Goal: Information Seeking & Learning: Learn about a topic

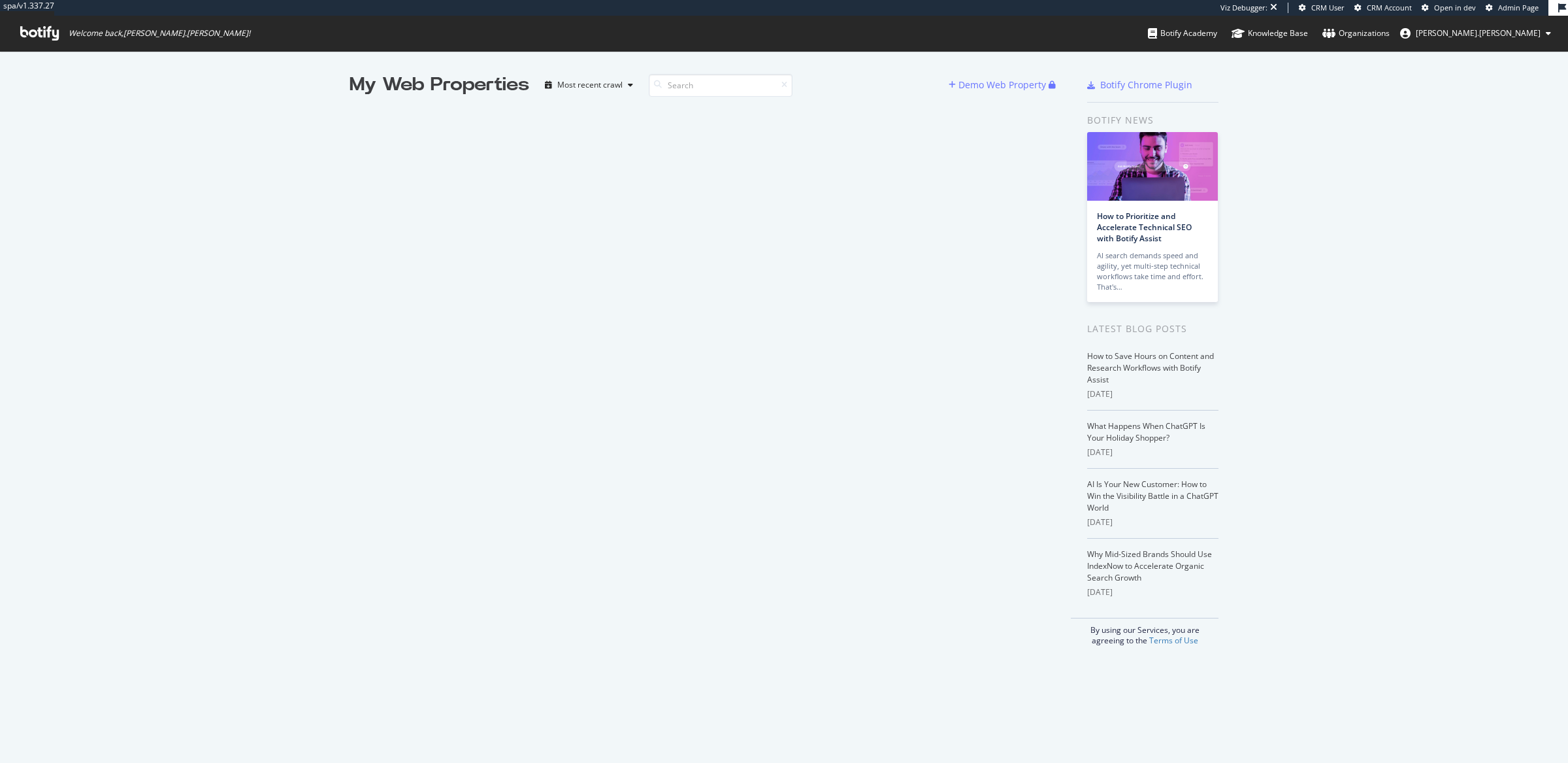
scroll to position [750, 1543]
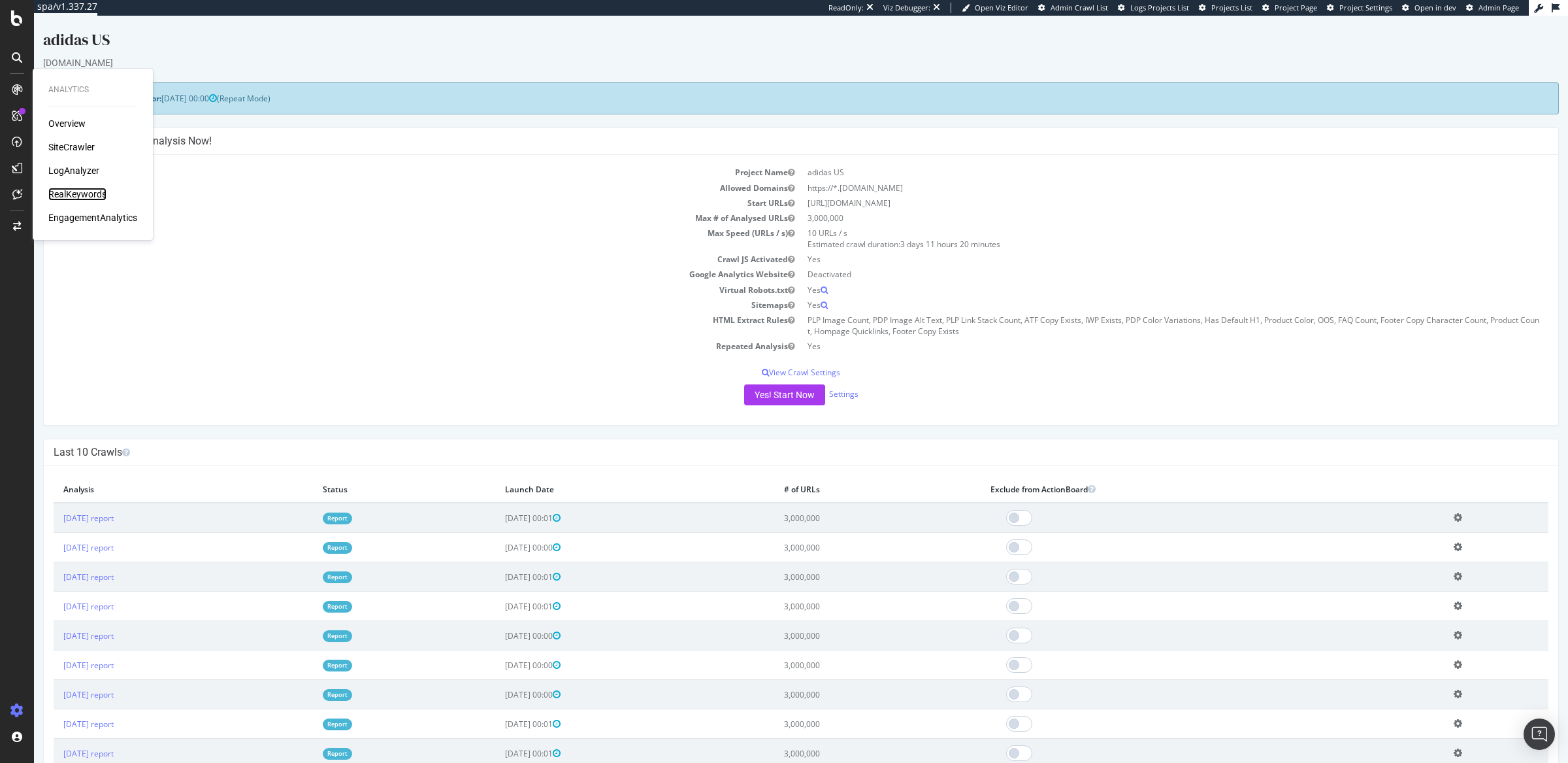
click at [95, 192] on div "RealKeywords" at bounding box center [77, 194] width 58 height 13
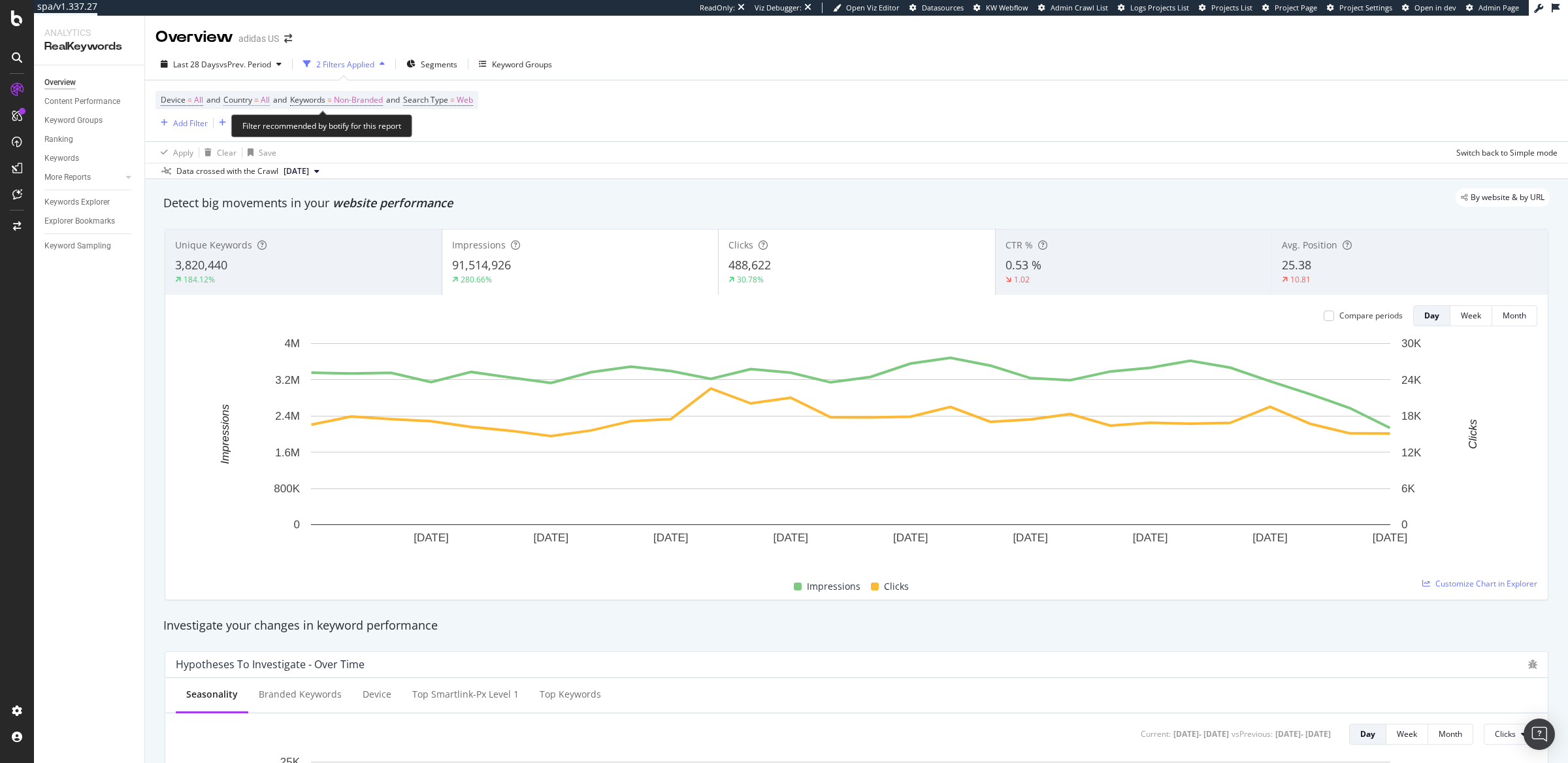
click at [268, 102] on span "All" at bounding box center [265, 100] width 9 height 18
click at [256, 131] on icon at bounding box center [253, 131] width 9 height 8
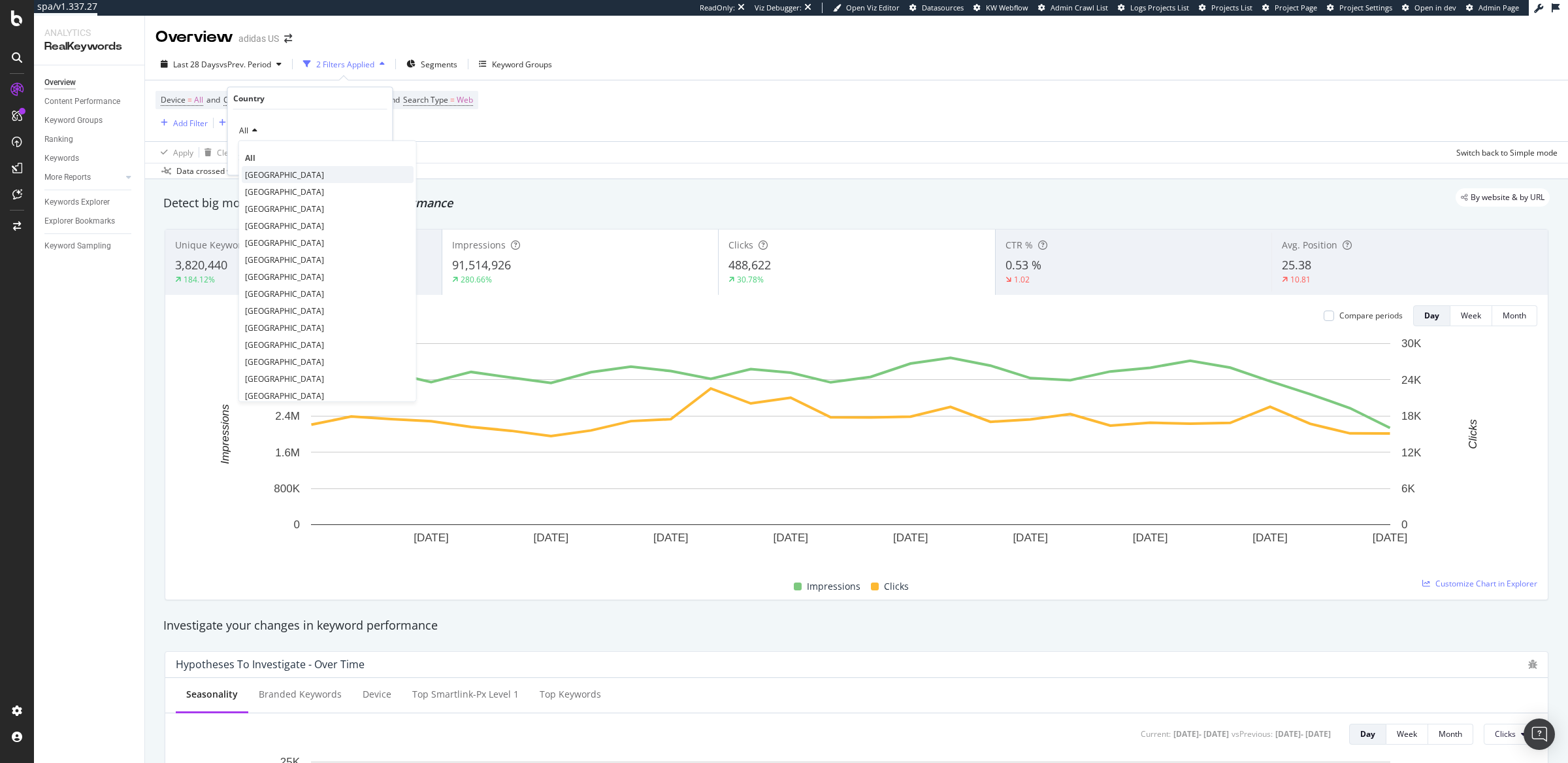
click at [273, 177] on span "United States of America" at bounding box center [284, 174] width 79 height 11
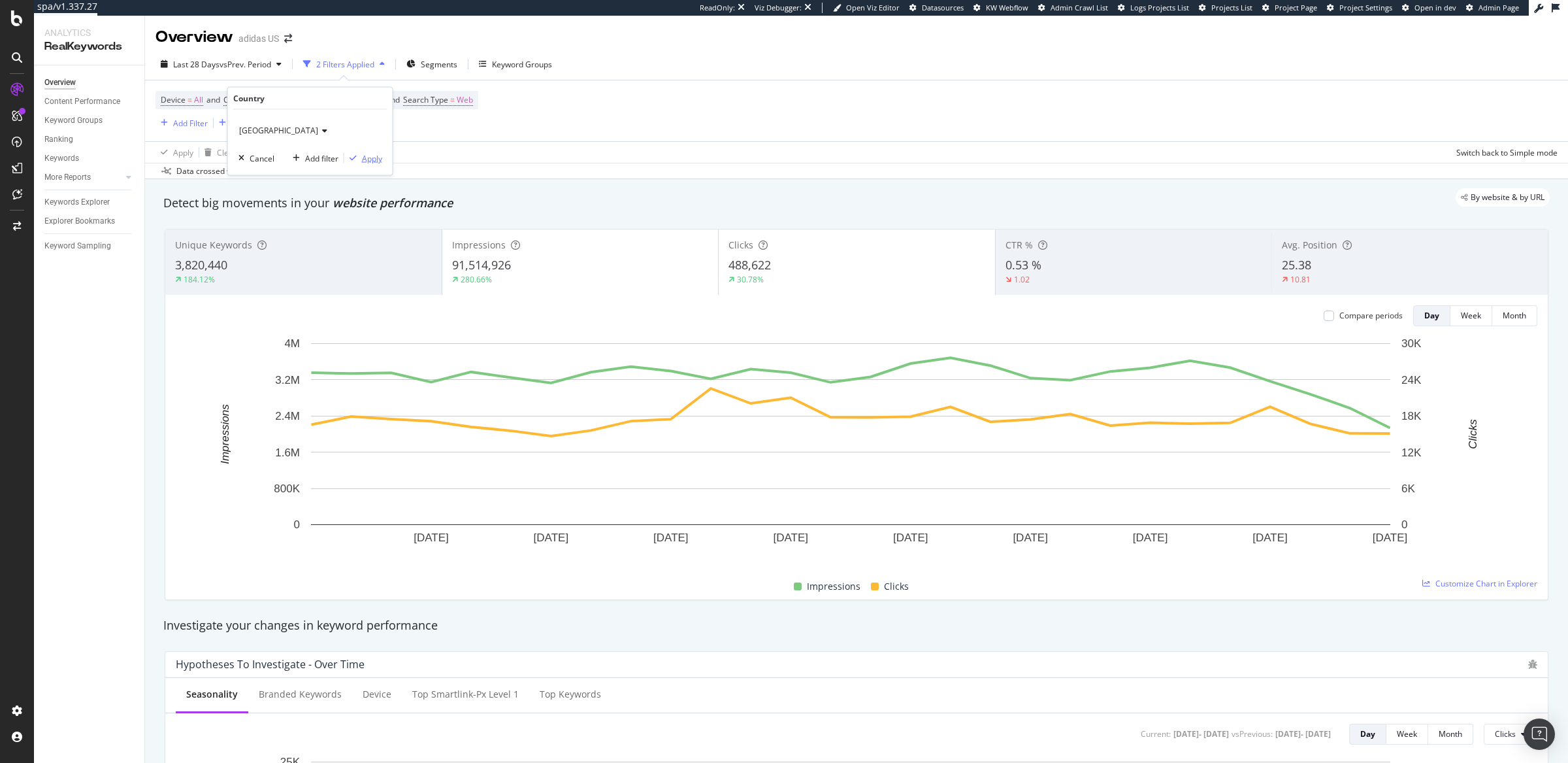
drag, startPoint x: 374, startPoint y: 159, endPoint x: 425, endPoint y: 156, distance: 51.1
click at [374, 158] on div "Apply" at bounding box center [372, 158] width 20 height 11
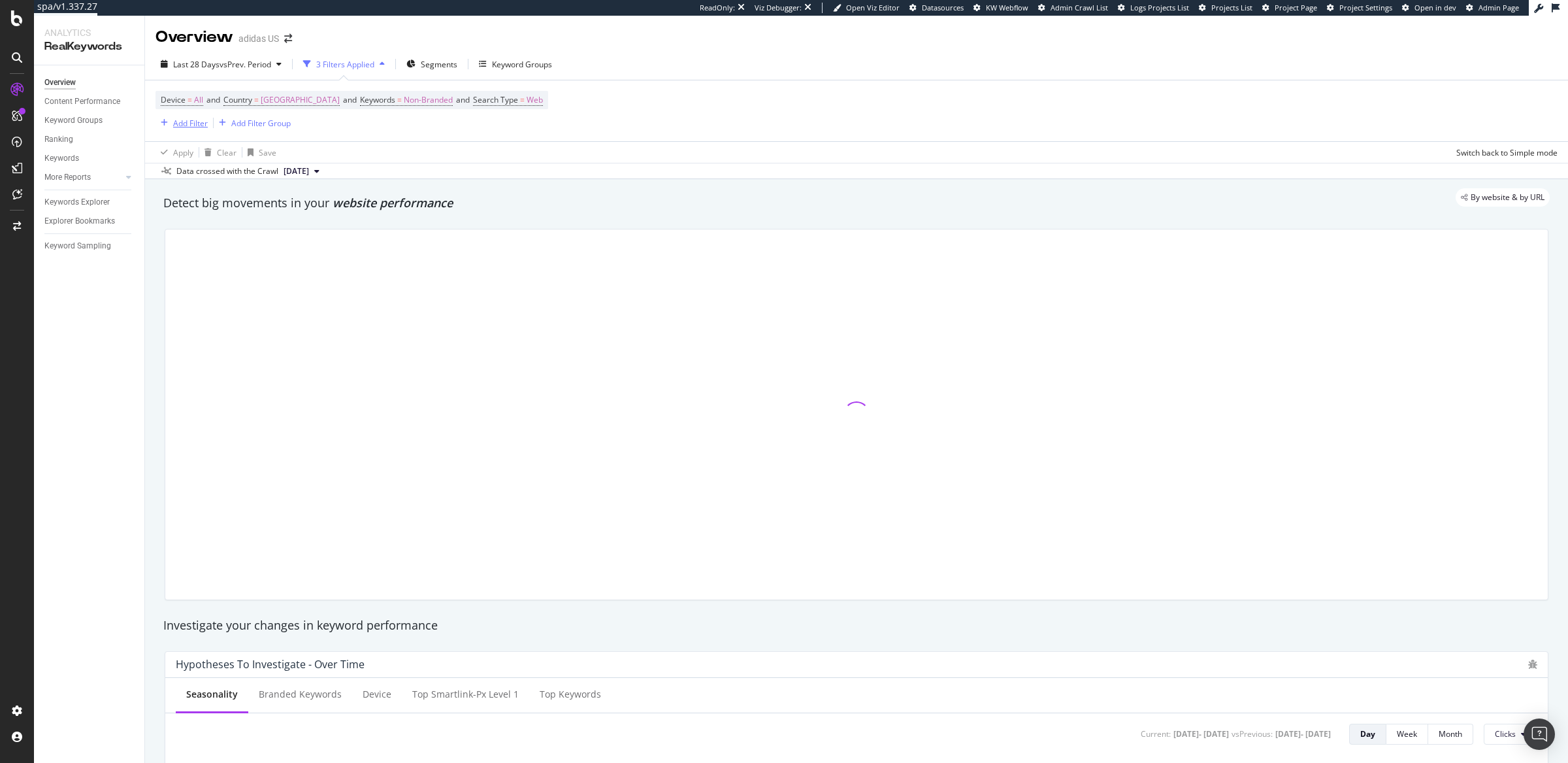
click at [181, 124] on div "Add Filter" at bounding box center [190, 123] width 35 height 11
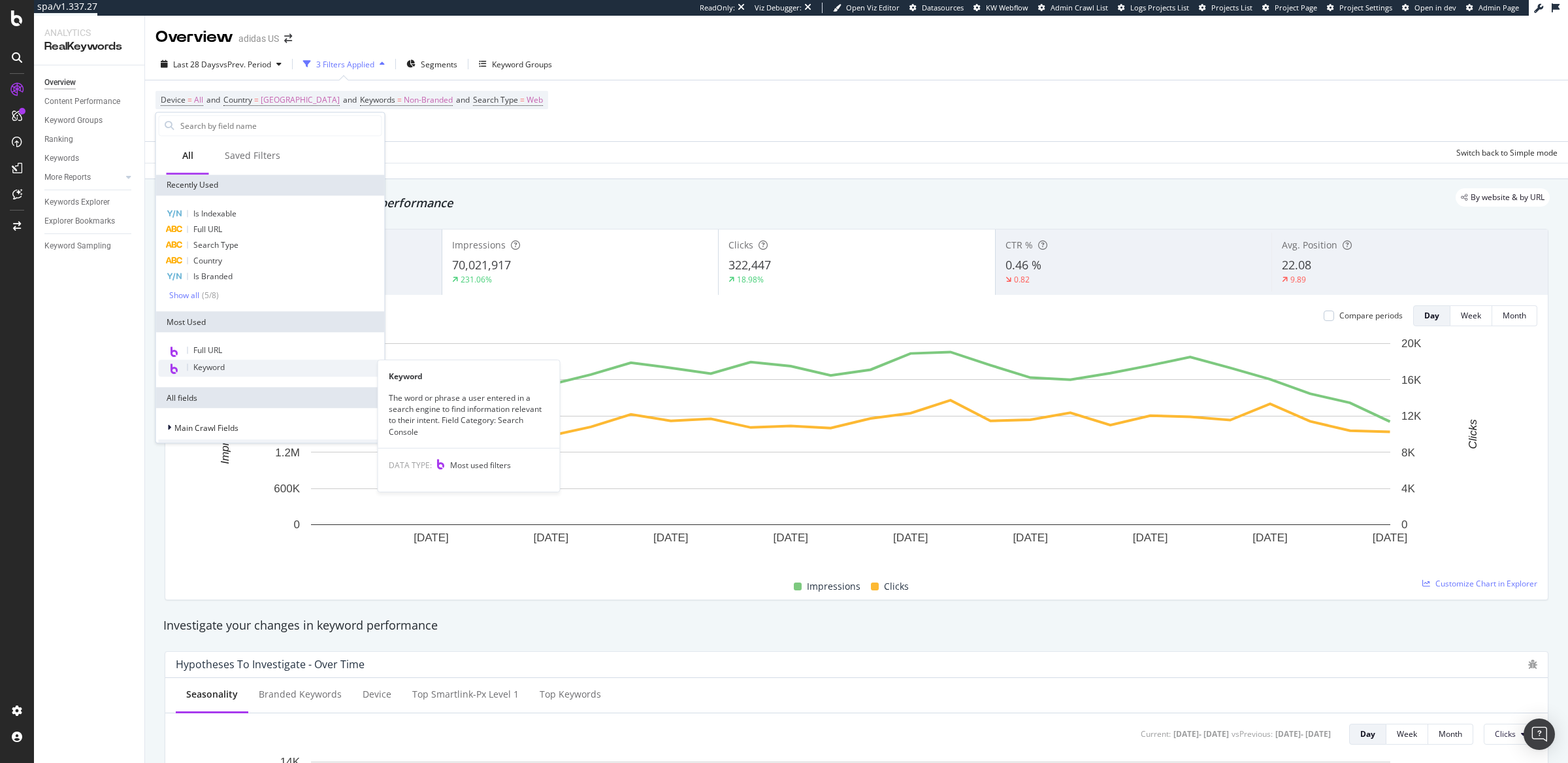
click at [213, 367] on span "Keyword" at bounding box center [209, 367] width 31 height 11
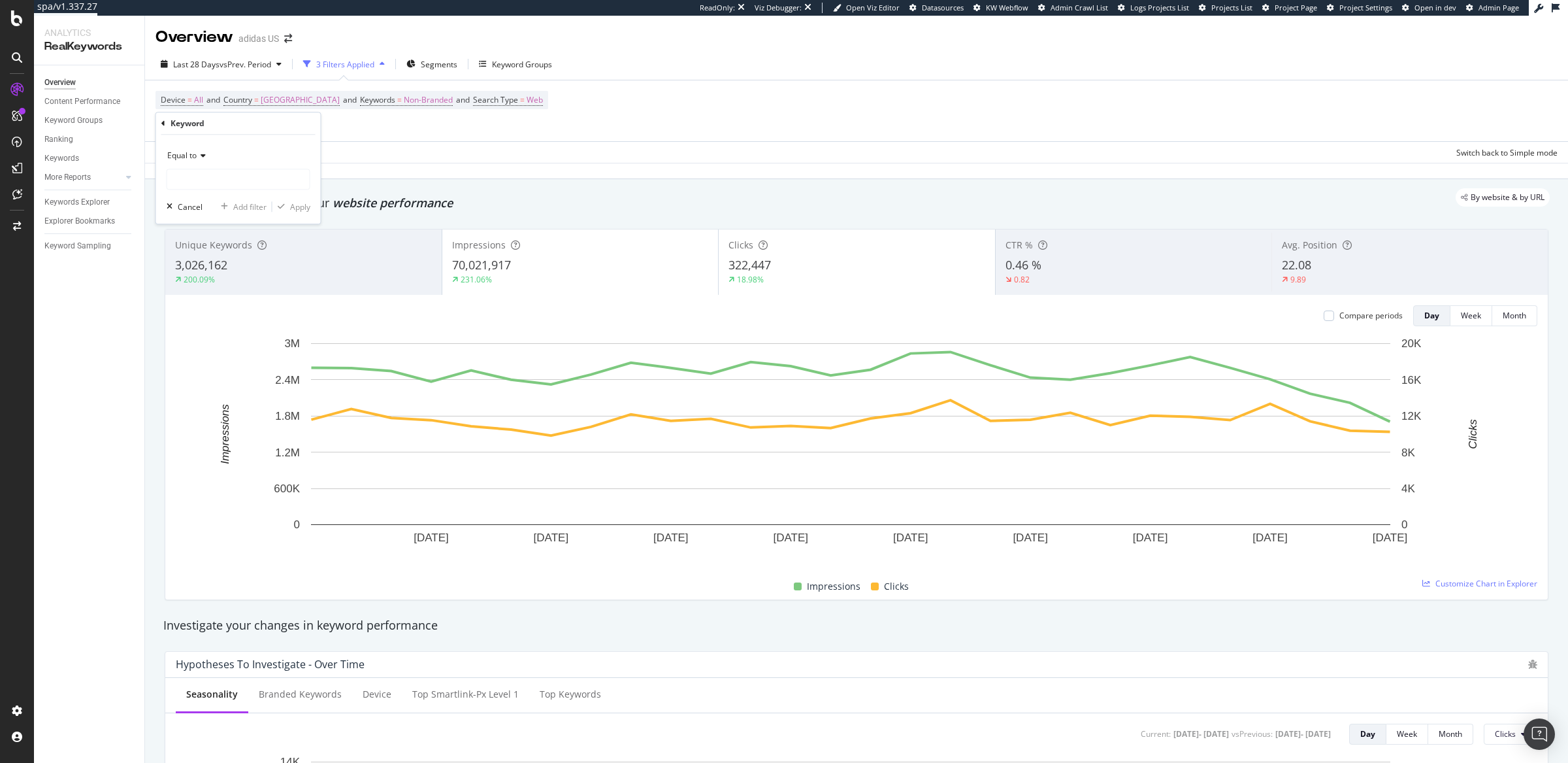
click at [194, 156] on span "Equal to" at bounding box center [181, 155] width 29 height 11
click at [215, 316] on span "Matches regex" at bounding box center [200, 318] width 54 height 11
click at [198, 179] on input "text" at bounding box center [238, 179] width 142 height 21
paste input "(?i)\b( # Basketball basketball\s*(shoes?|jerseys?|socks|shorts?|warm[- ]?up\s*…"
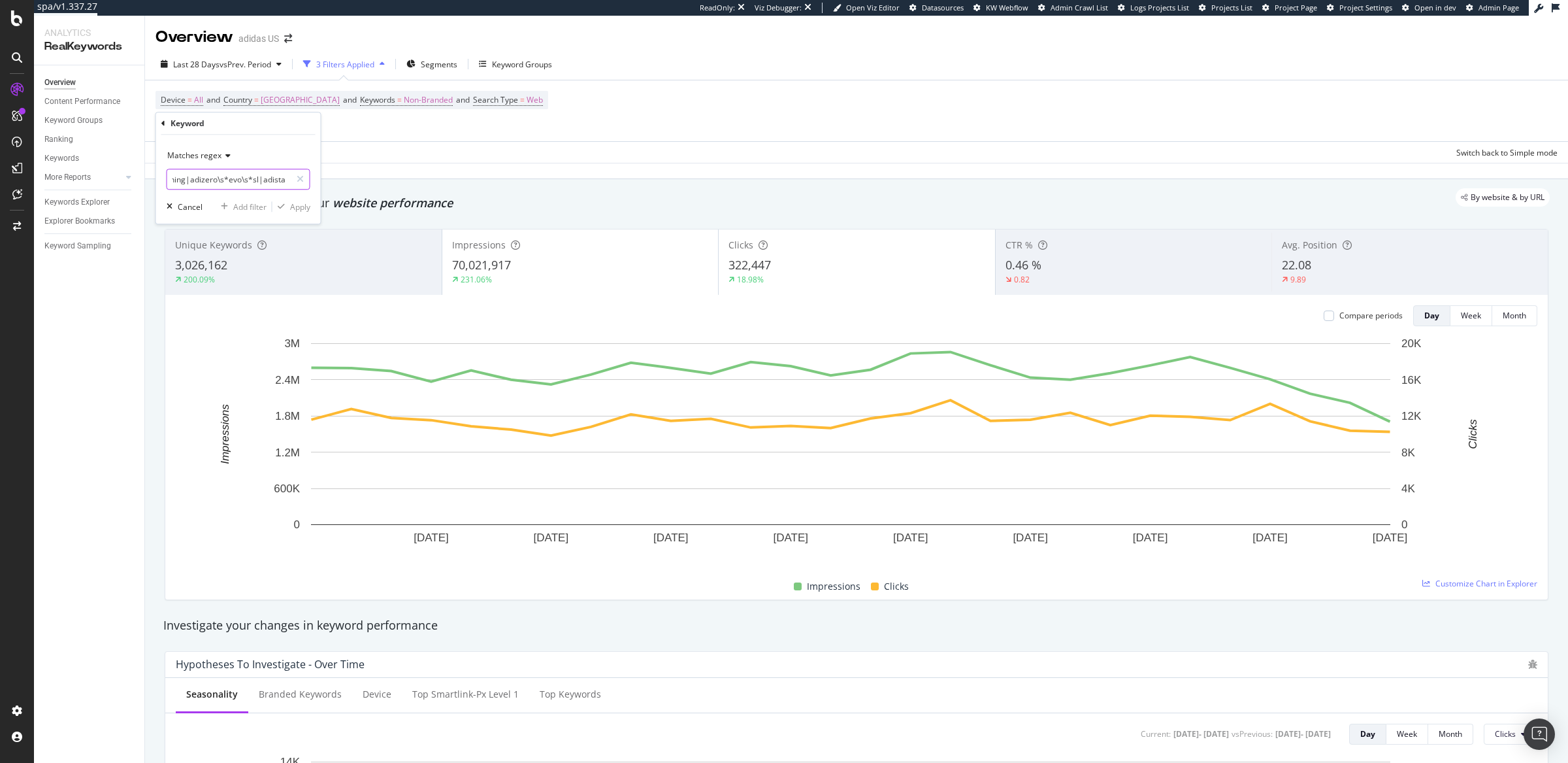
type input "(?i)\b( # Basketball basketball\s*(shoes?|jerseys?|socks|shorts?|warm[- ]?up\s*…"
click at [299, 179] on icon at bounding box center [300, 179] width 7 height 9
click at [205, 179] on input "text" at bounding box center [238, 179] width 142 height 21
paste input "(?i)\b(basketball\s*(shoes?|jerseys?|socks|shorts?|warm[-]?up\s*gear)|(training…"
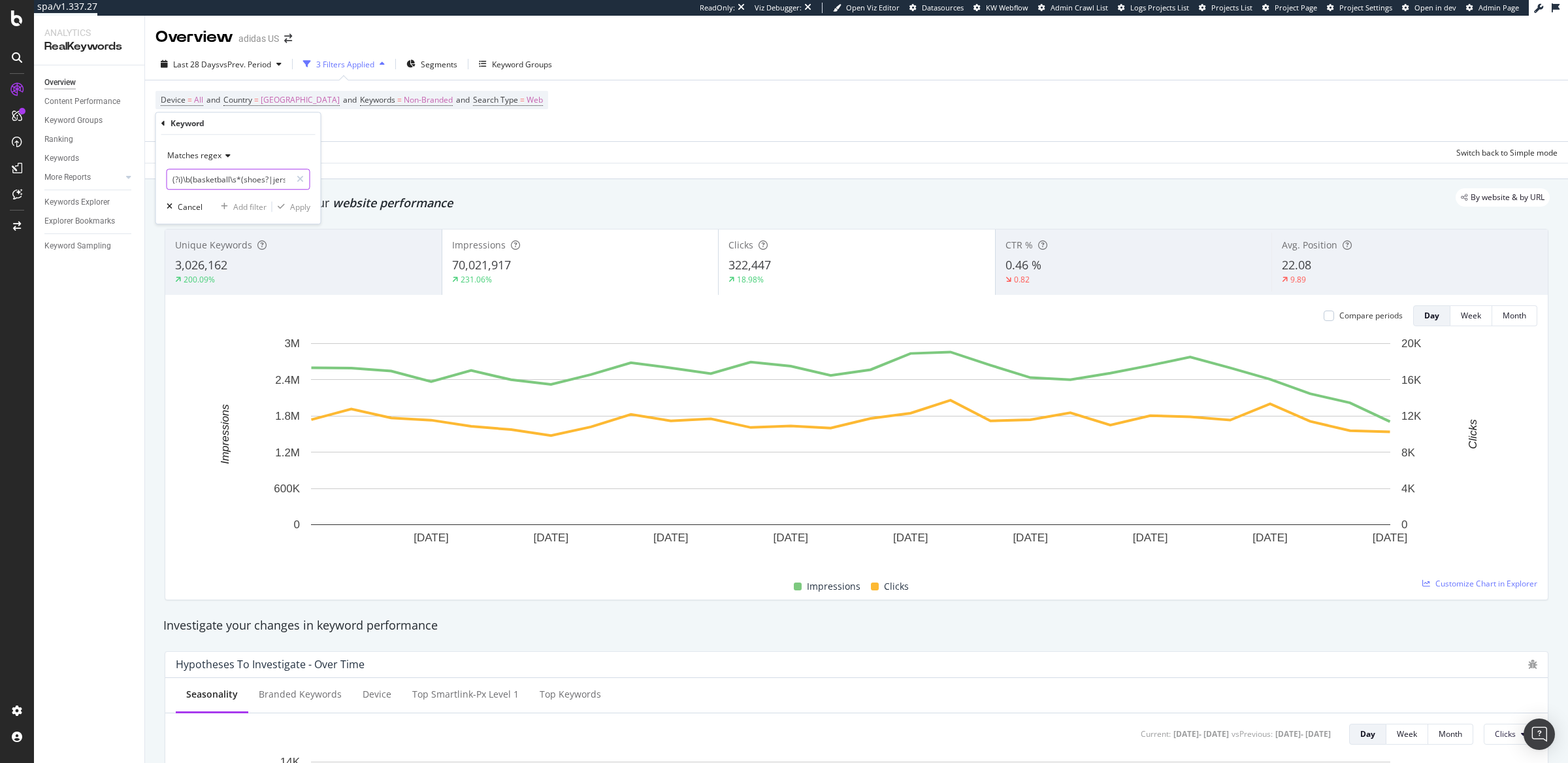
scroll to position [0, 1624]
type input "(?i)\b(basketball\s*(shoes?|jerseys?|socks|shorts?|warm[-]?up\s*gear)|(training…"
click at [161, 124] on icon at bounding box center [163, 124] width 4 height 8
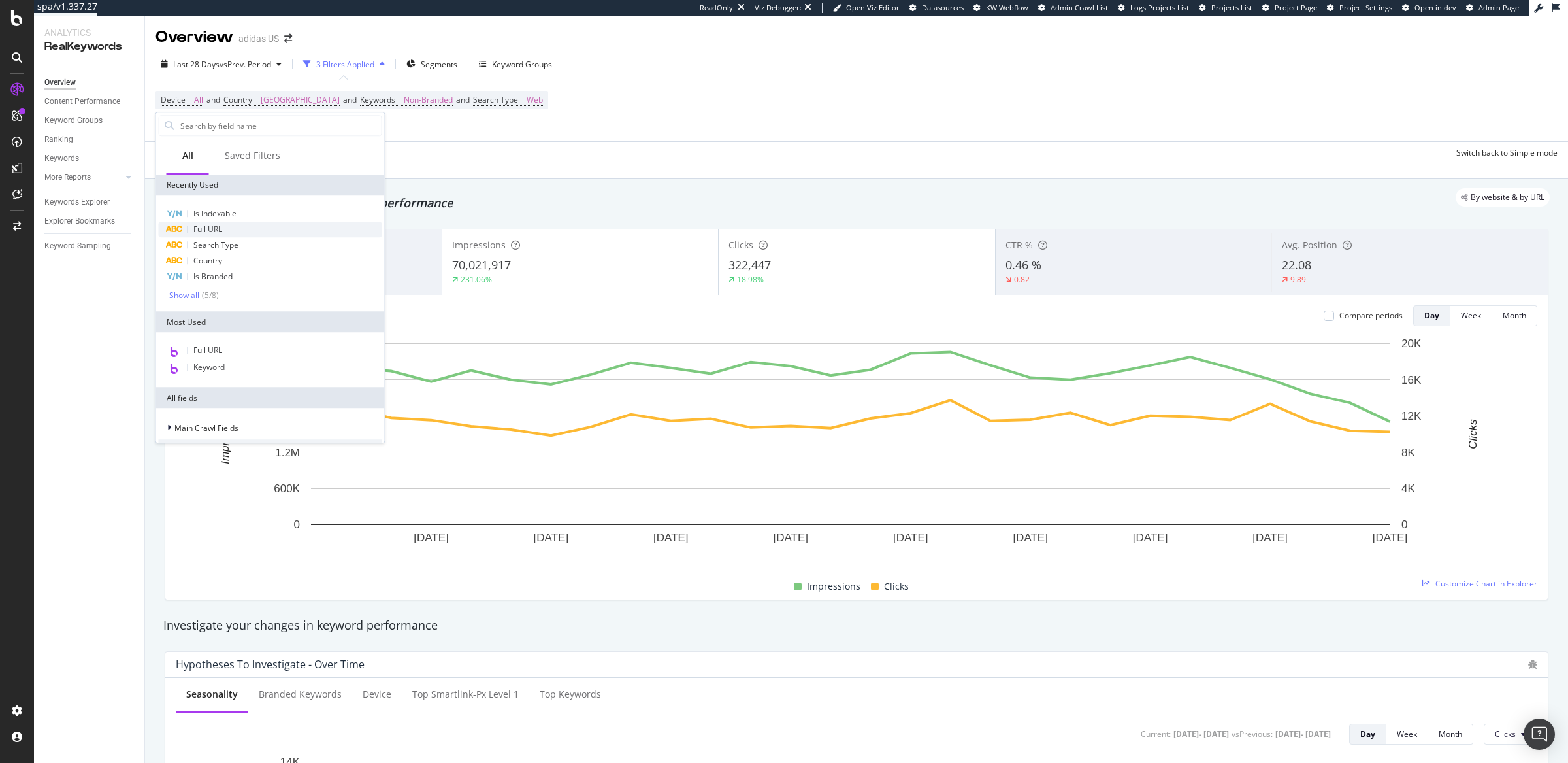
click at [210, 233] on span "Full URL" at bounding box center [208, 229] width 28 height 11
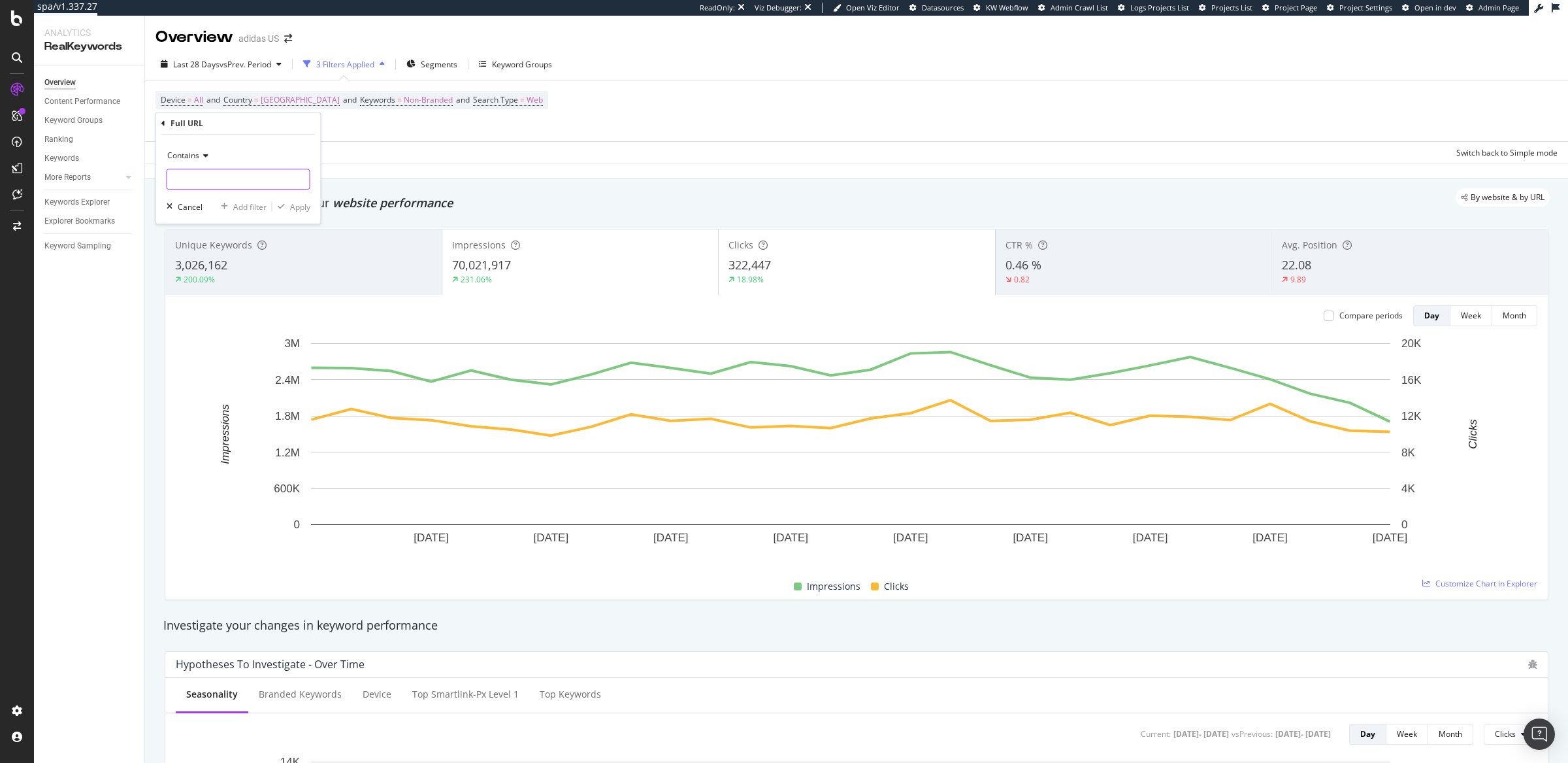
click at [212, 182] on input "text" at bounding box center [238, 179] width 142 height 21
paste input "(?i)\b(basketball\s*(shoes?|jerseys?|socks|shorts?|warm[-]?up\s*gear)|(training…"
type input "(?i)\b(basketball\s*(shoes?|jerseys?|socks|shorts?|warm[-]?up\s*gear)|(training…"
click at [300, 205] on div "Apply" at bounding box center [300, 206] width 20 height 11
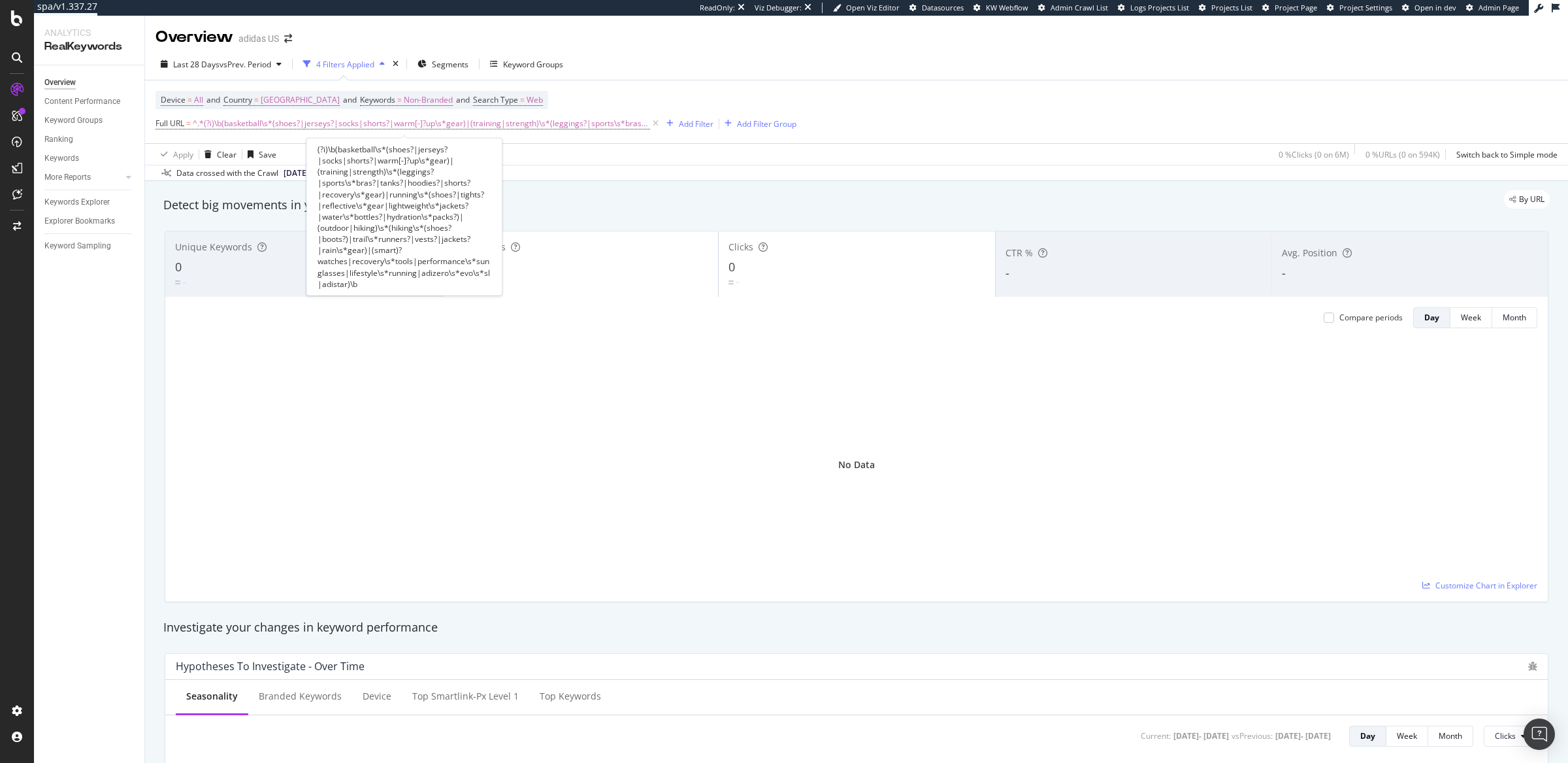
click at [650, 124] on icon at bounding box center [656, 123] width 11 height 13
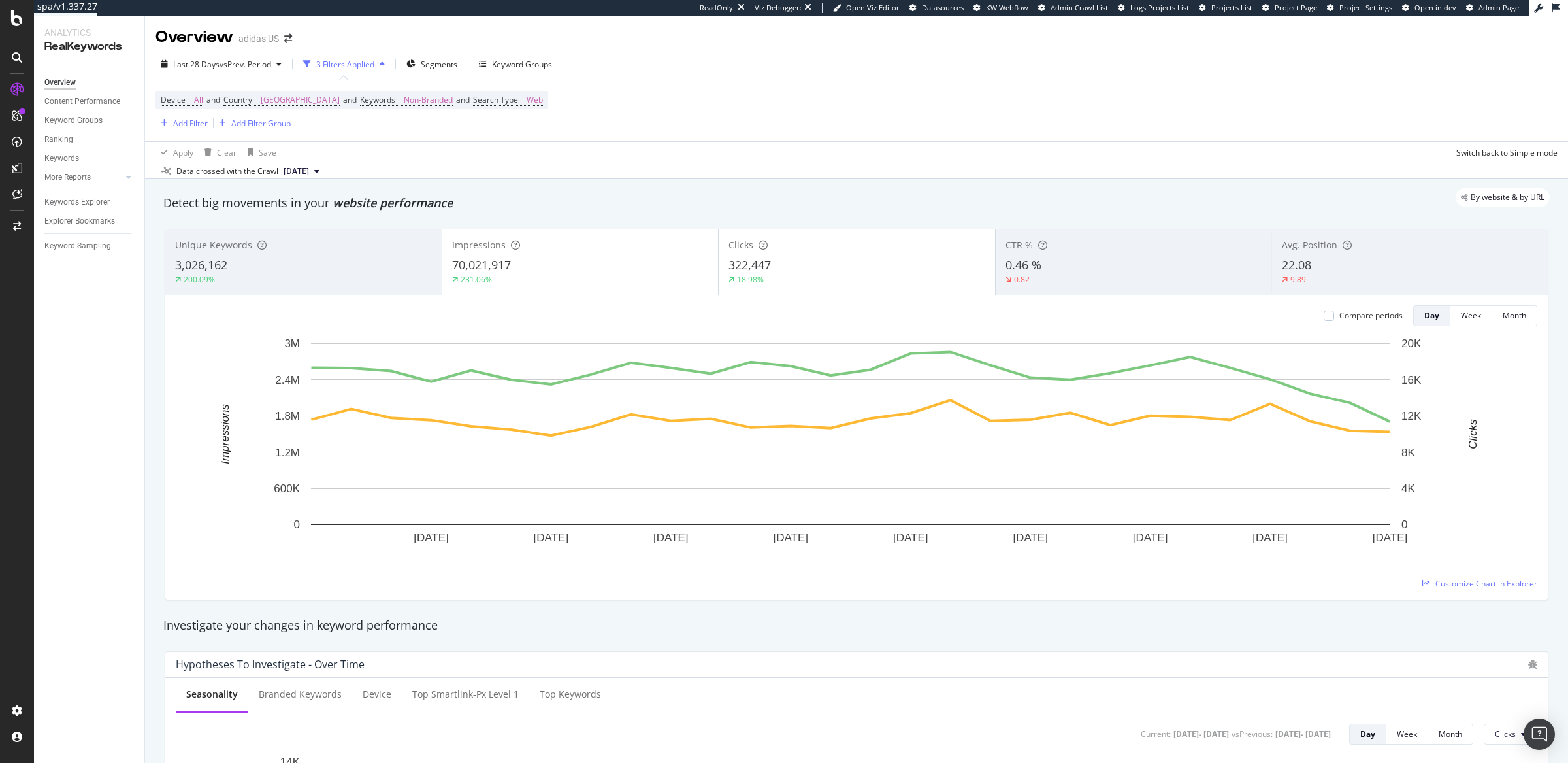
click at [184, 121] on div "Add Filter" at bounding box center [190, 123] width 35 height 11
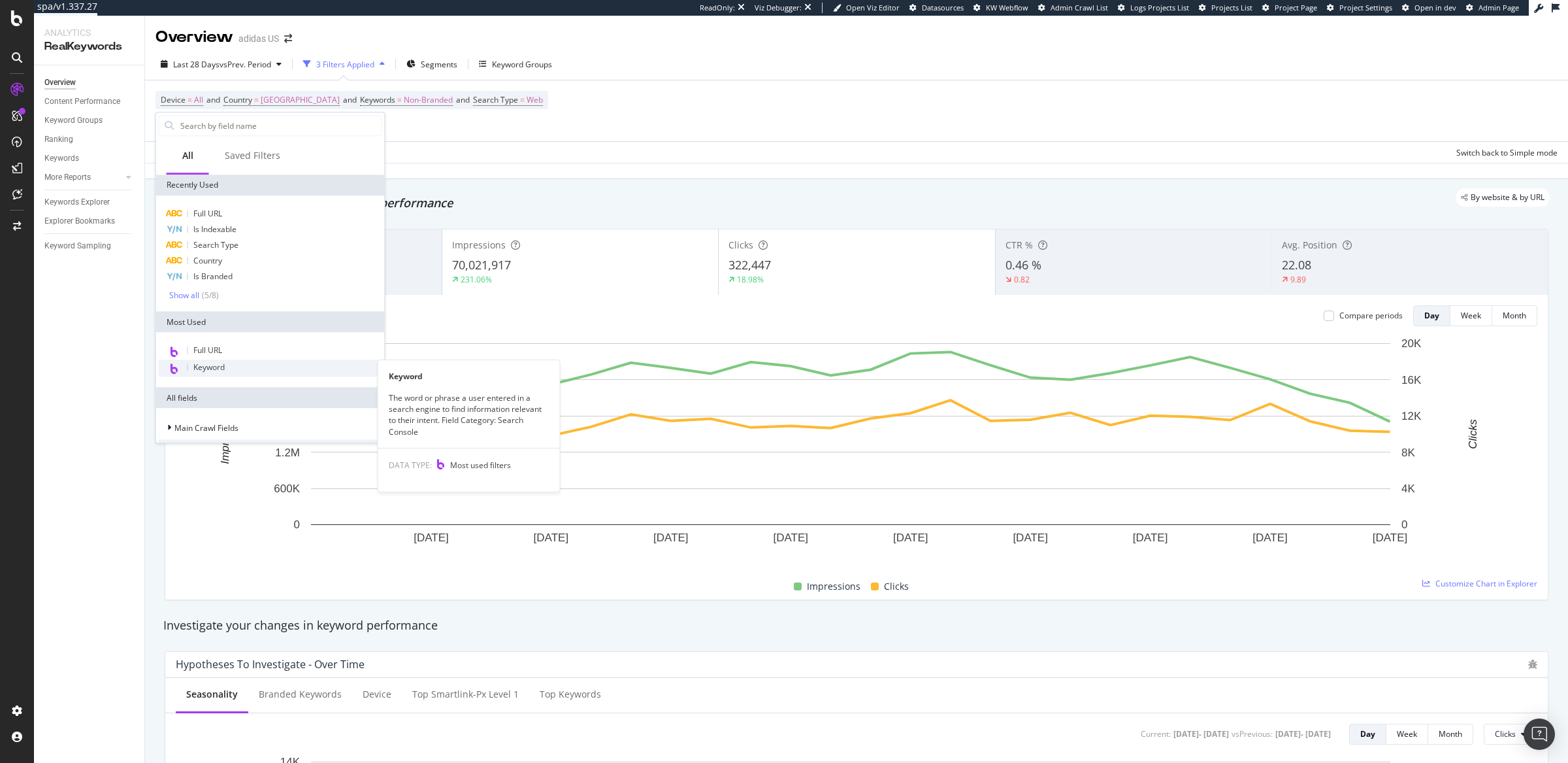
click at [212, 365] on span "Keyword" at bounding box center [209, 367] width 31 height 11
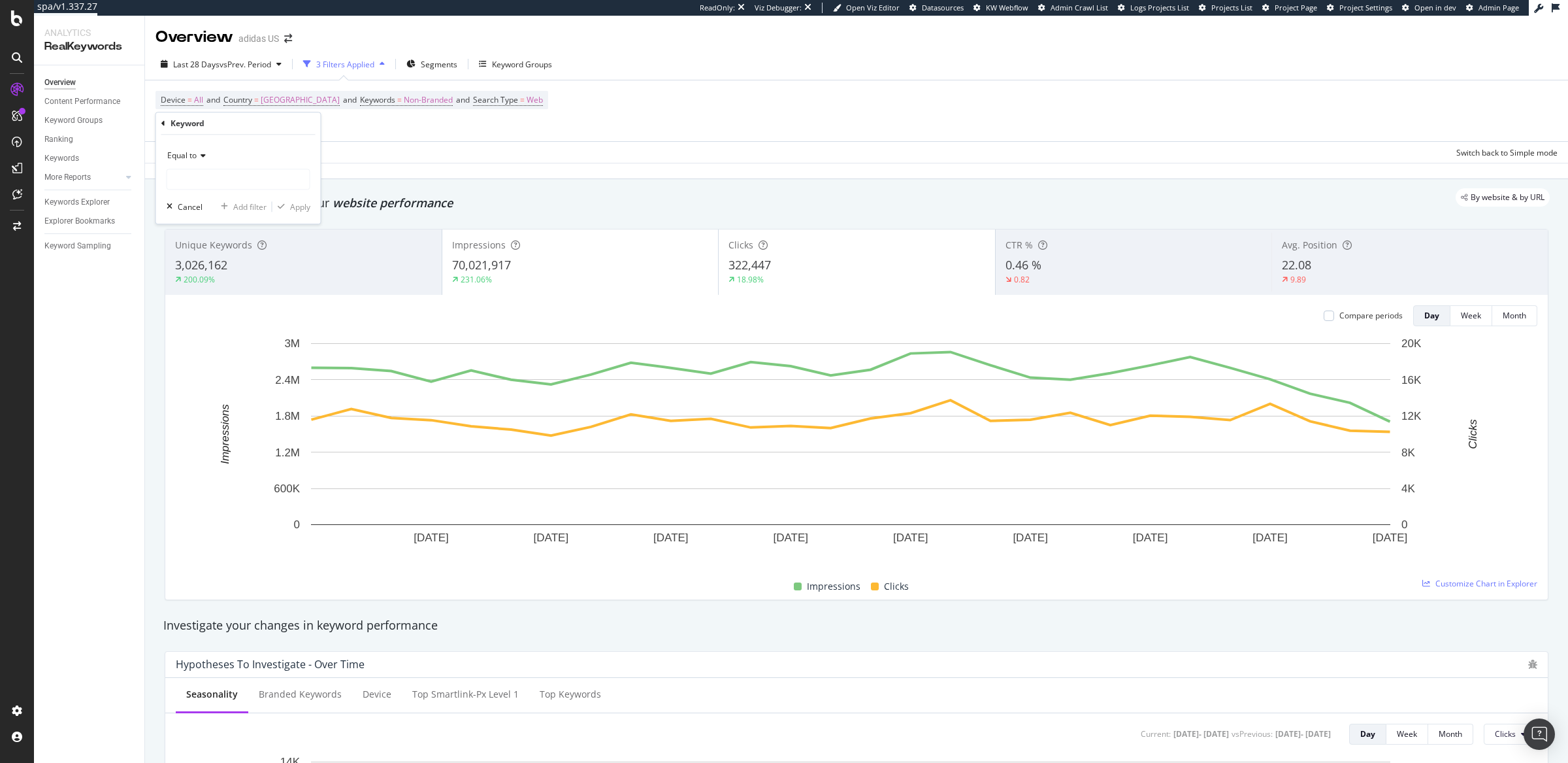
click at [198, 156] on icon at bounding box center [202, 156] width 9 height 8
click at [207, 315] on span "Matches regex" at bounding box center [200, 318] width 54 height 11
paste input "(?i)\b( nba|all\s*star|march\s*madness| basketball\s*(shoes?|jerseys?|shorts?|s…"
type input "(?i)\b( nba|all\s*star|march\s*madness| basketball\s*(shoes?|jerseys?|shorts?|s…"
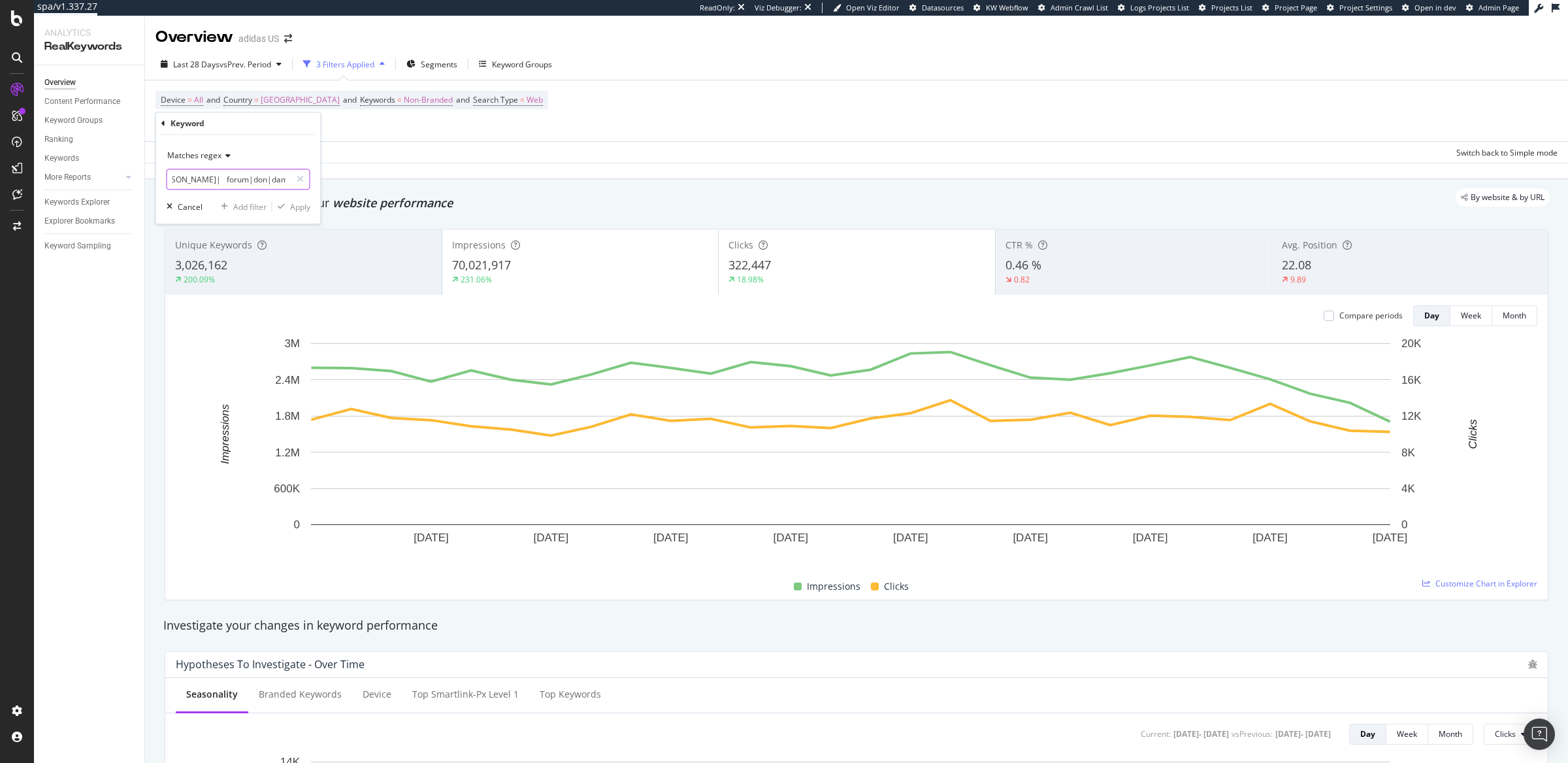
scroll to position [0, 0]
click at [305, 177] on div at bounding box center [300, 179] width 19 height 21
click at [242, 178] on input "text" at bounding box center [238, 179] width 142 height 21
paste input "(?i)\b(nba|all\s*star|march\s*madness|basketball\s*(shoes?|jerseys?|shorts?|soc…"
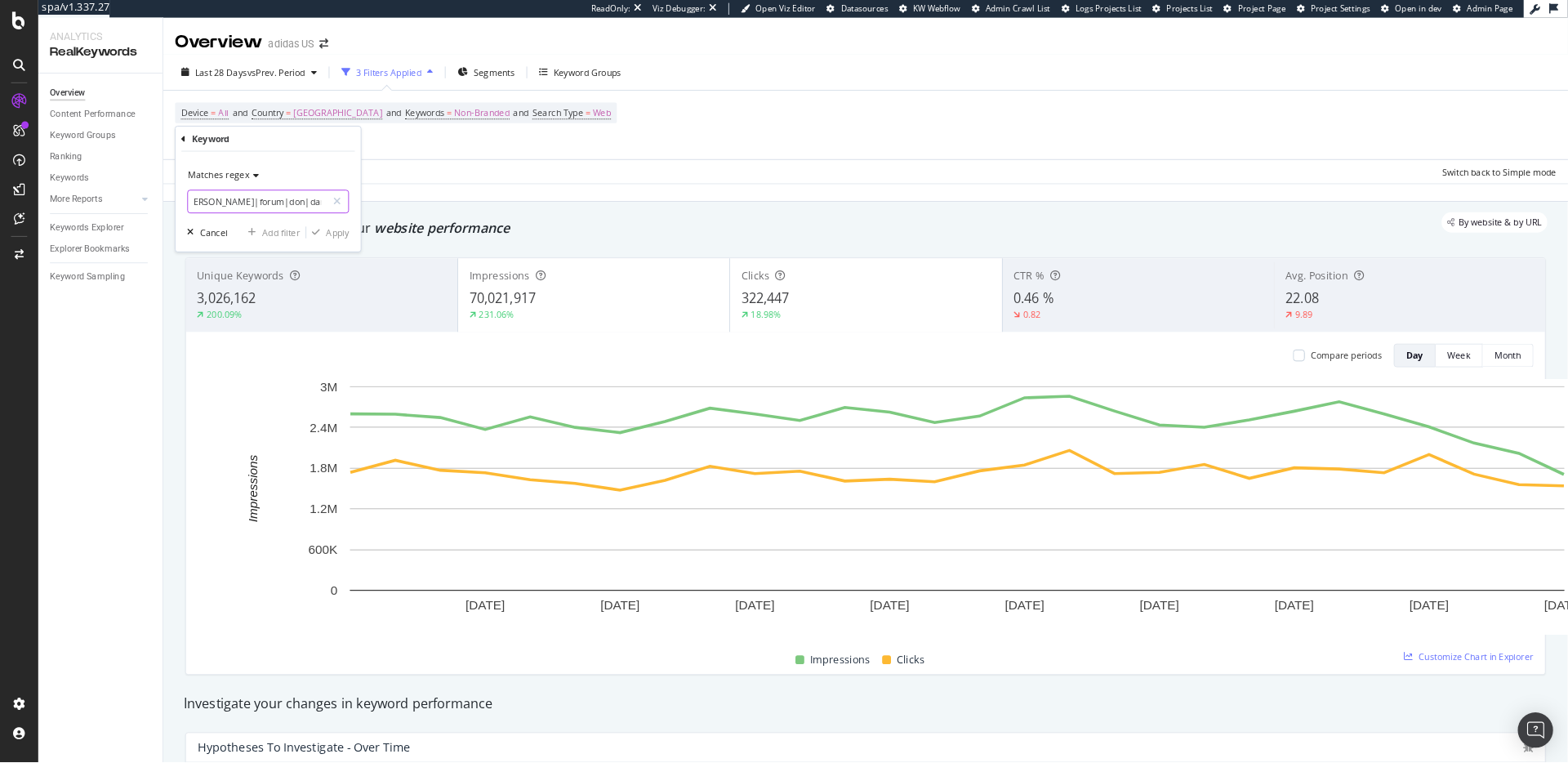
scroll to position [0, 612]
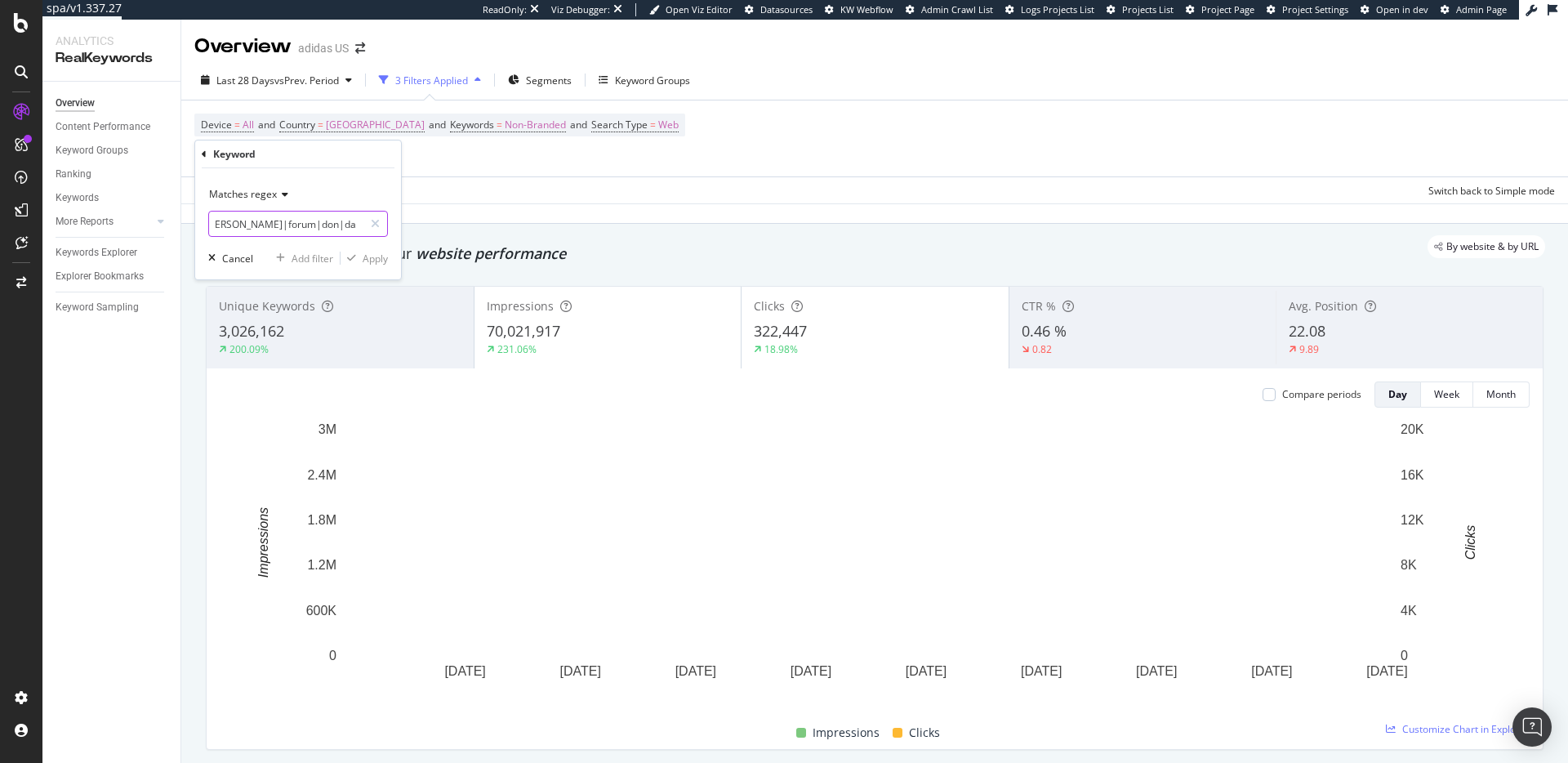
type input "(?i)\b(nba|all\s*star|march\s*madness|basketball\s*(shoes?|jerseys?|shorts?|soc…"
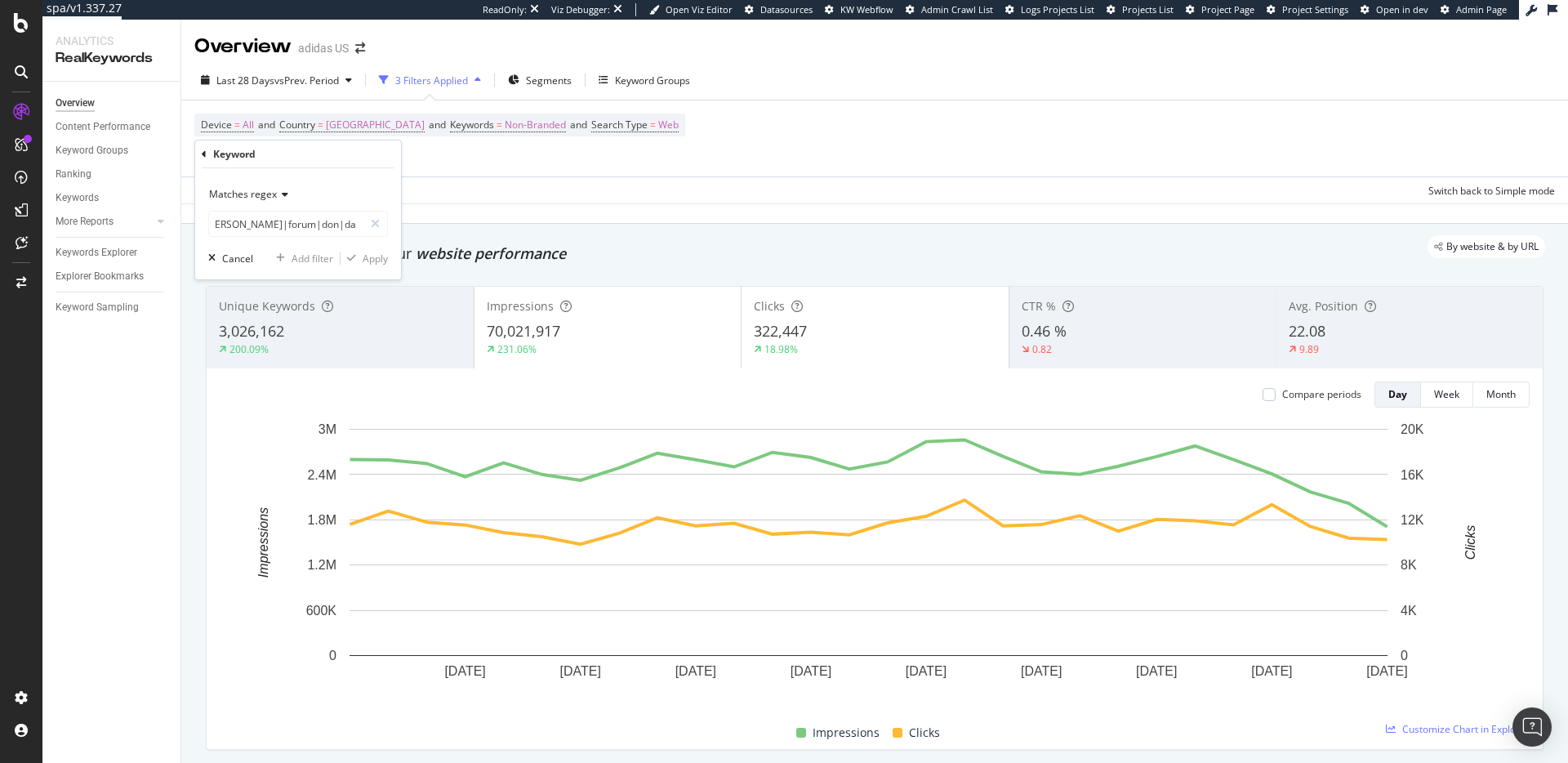
scroll to position [0, 0]
click at [203, 153] on icon at bounding box center [204, 155] width 5 height 10
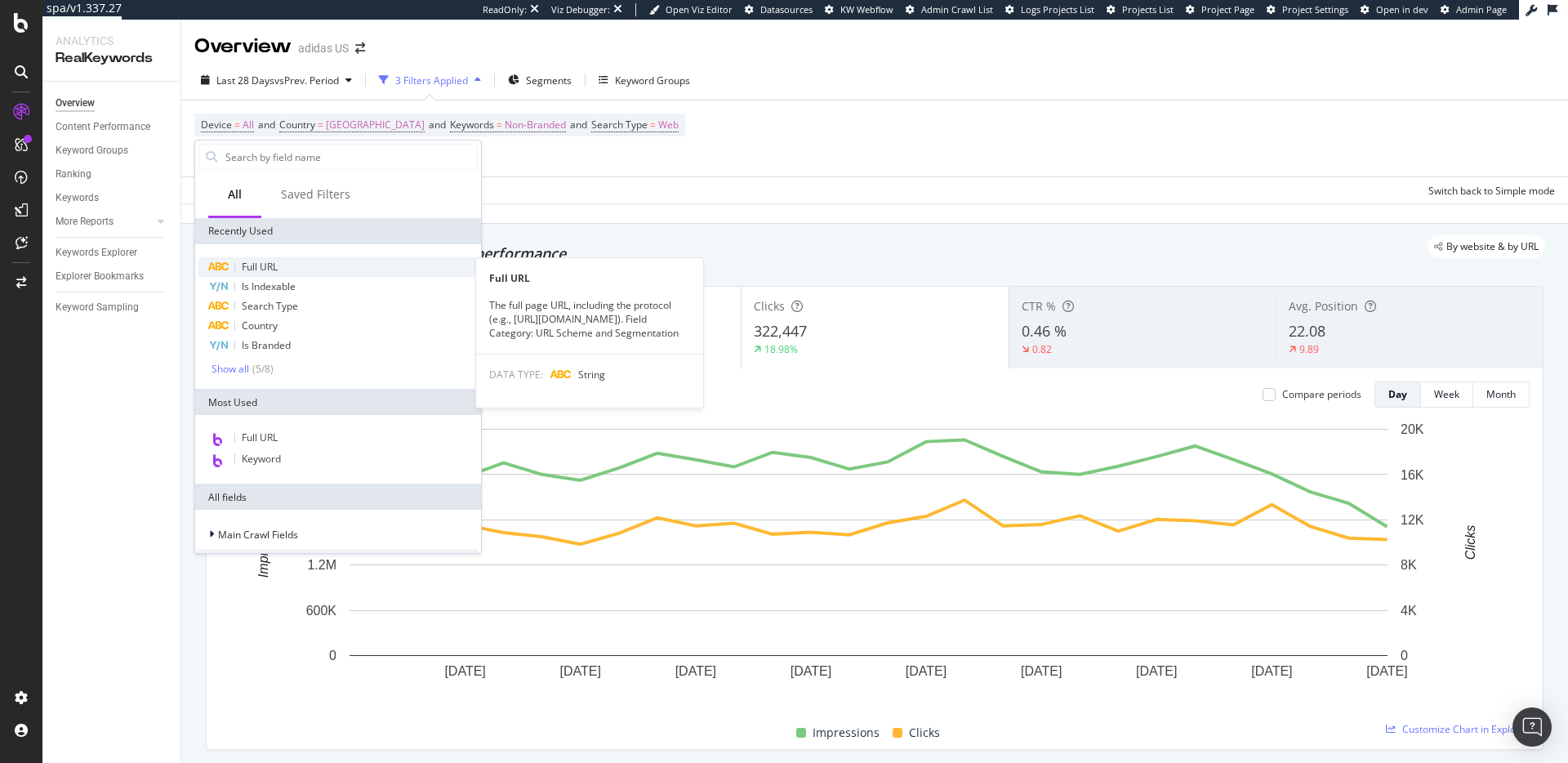
click at [264, 266] on span "Full URL" at bounding box center [260, 266] width 36 height 14
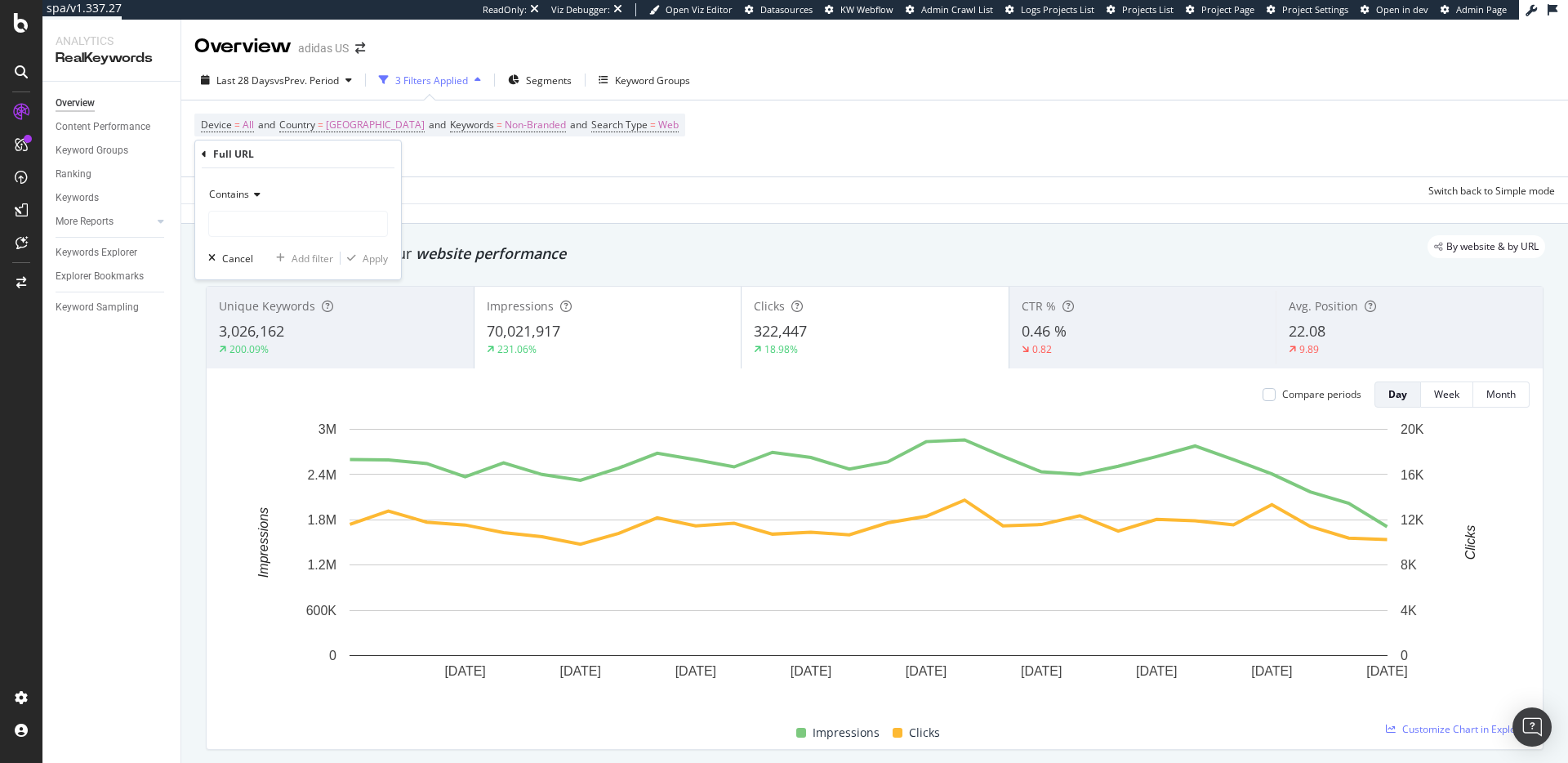
click at [255, 195] on icon at bounding box center [255, 195] width 12 height 10
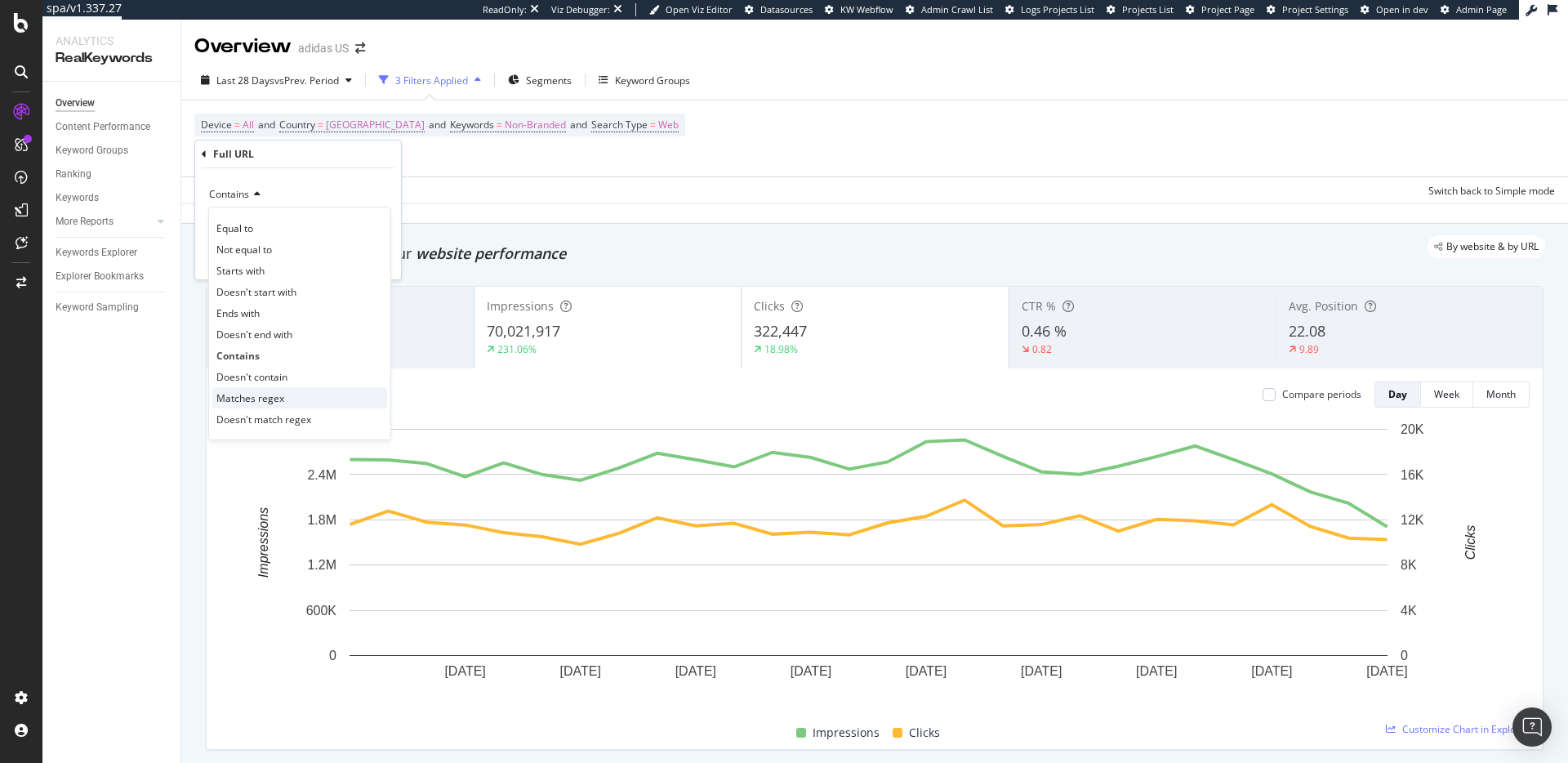
click at [266, 392] on span "Matches regex" at bounding box center [250, 398] width 68 height 14
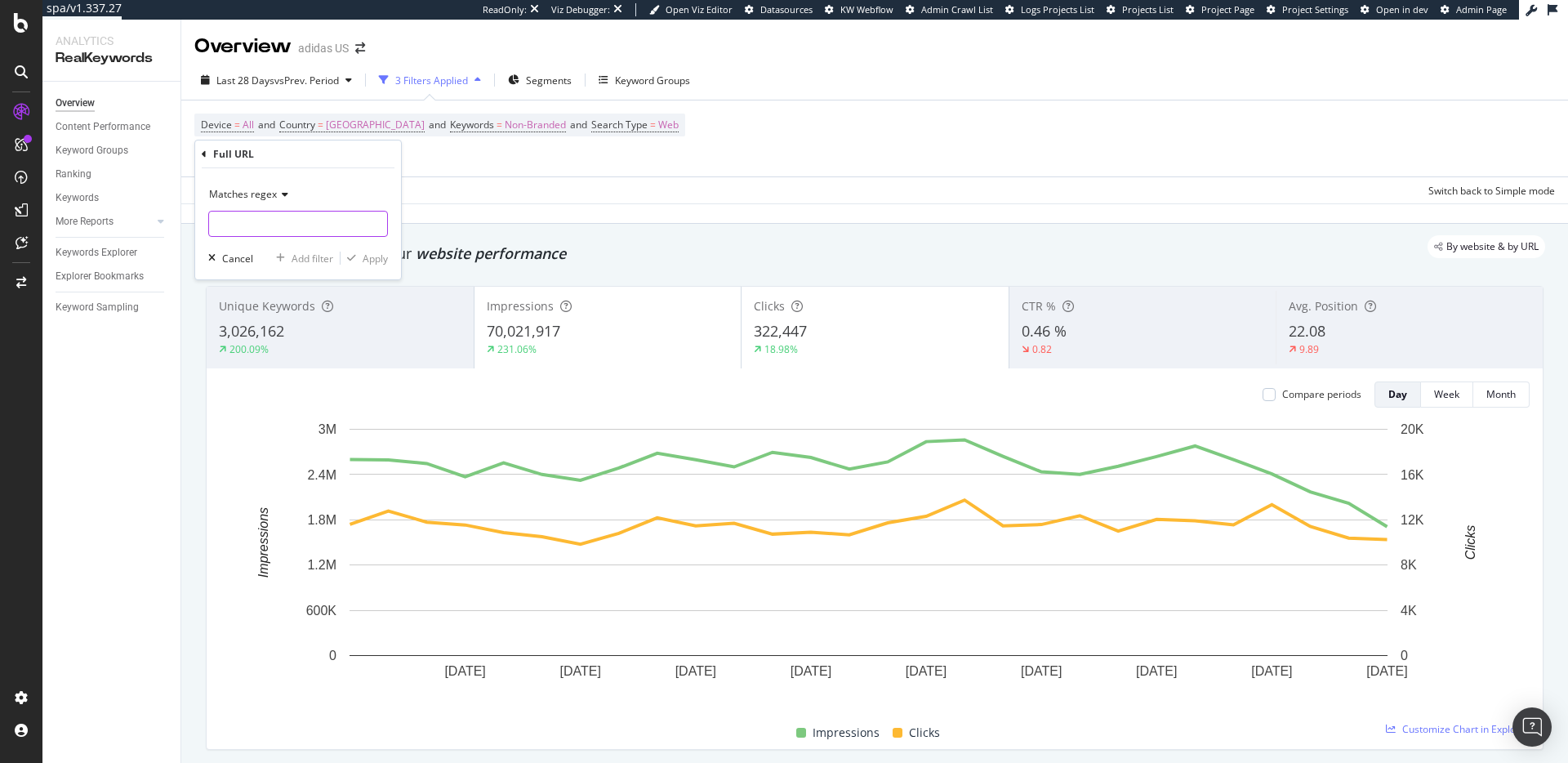
click at [242, 221] on input "text" at bounding box center [298, 223] width 178 height 26
paste input "(?i)\b(nba|all\s*star|march\s*madness|basketball\s*(shoes?|jerseys?|shorts?|soc…"
type input "(?i)\b(nba|all\s*star|march\s*madness|basketball\s*(shoes?|jerseys?|shorts?|soc…"
click at [455, 186] on div "Apply Clear Save Switch back to Simple mode" at bounding box center [874, 190] width 1386 height 27
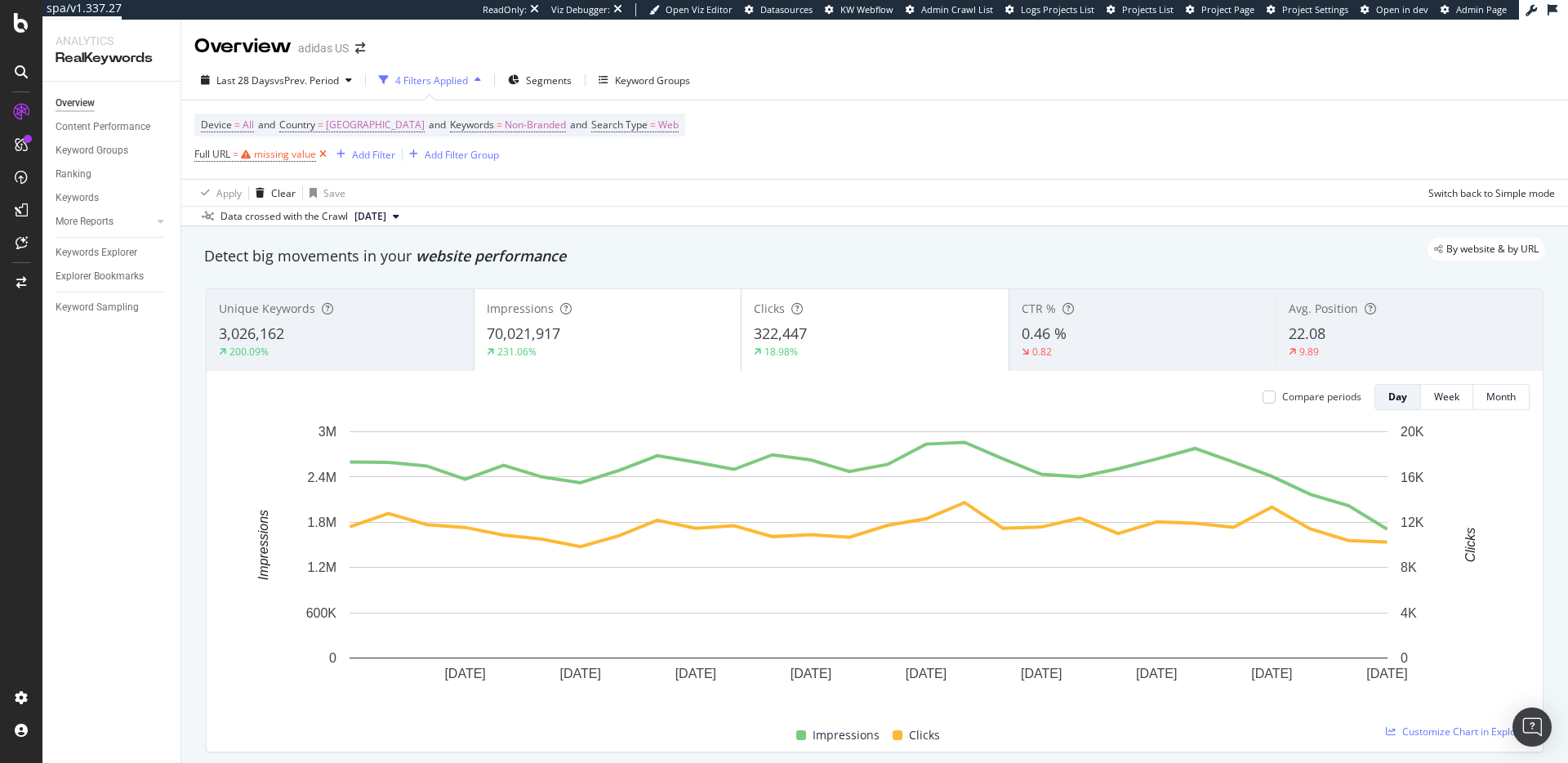
click at [321, 154] on icon at bounding box center [323, 154] width 14 height 16
click at [237, 157] on div "Add Filter" at bounding box center [238, 154] width 43 height 14
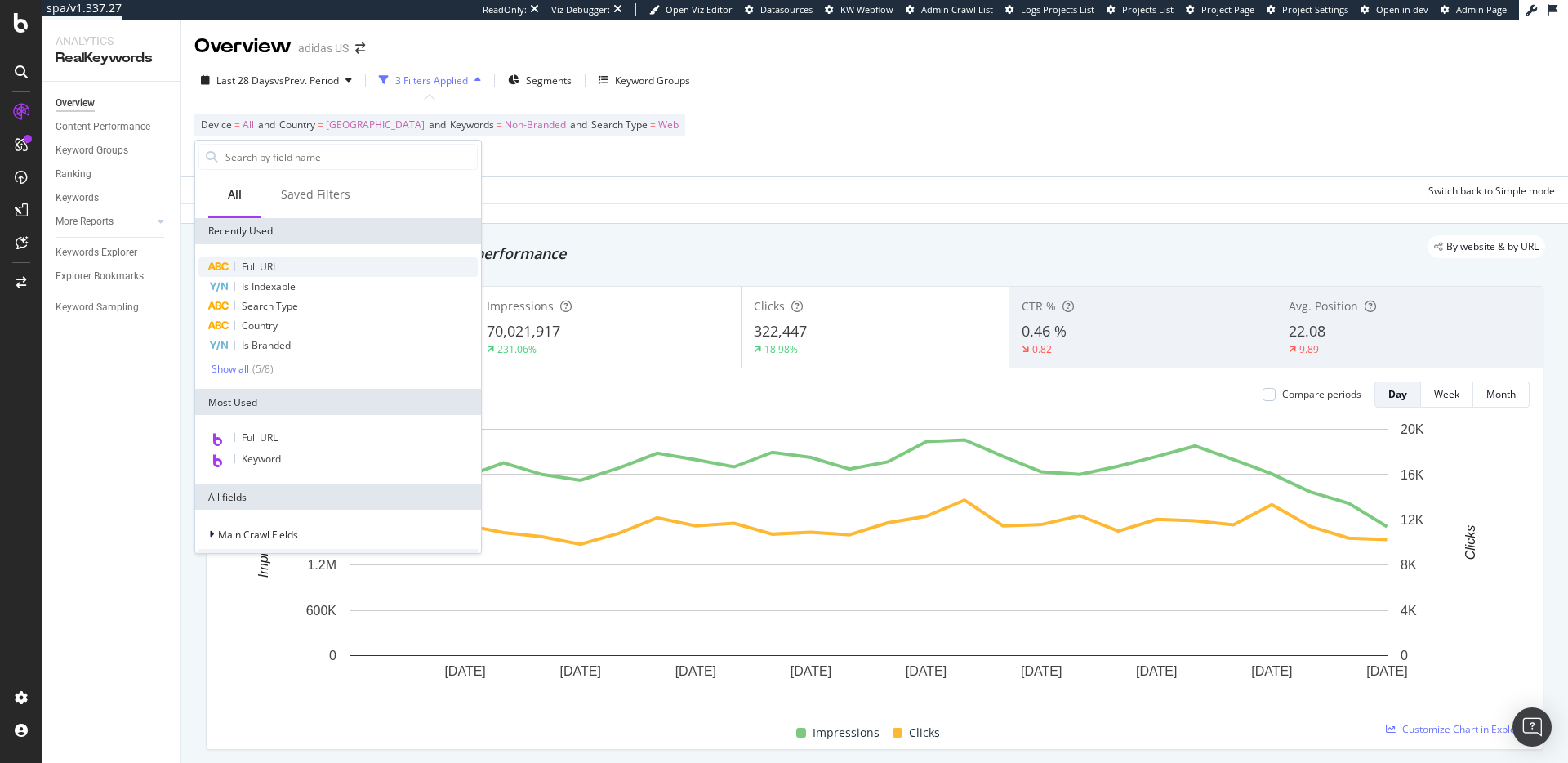
click at [271, 271] on span "Full URL" at bounding box center [260, 266] width 36 height 14
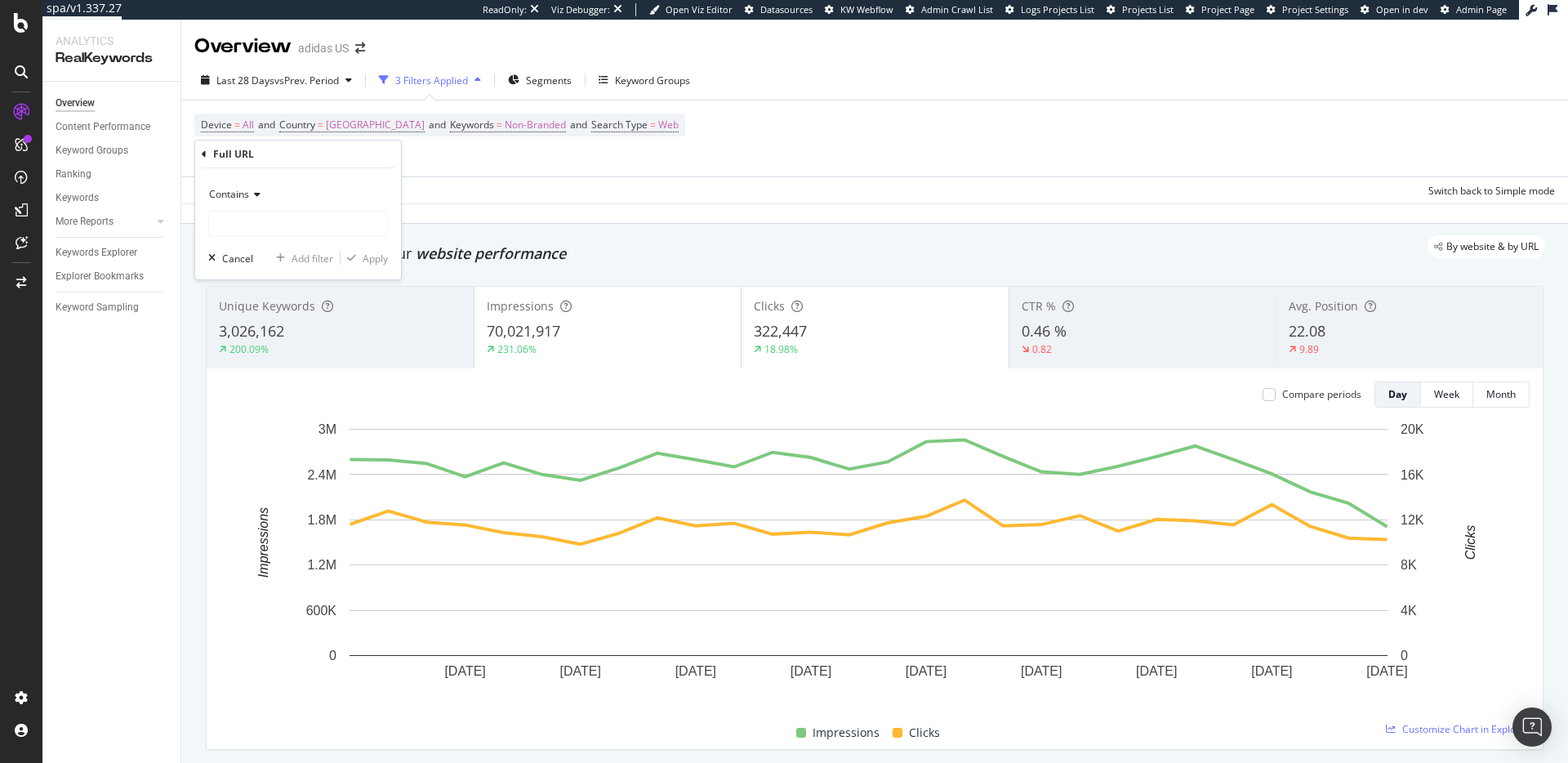
click at [260, 194] on icon at bounding box center [255, 195] width 12 height 10
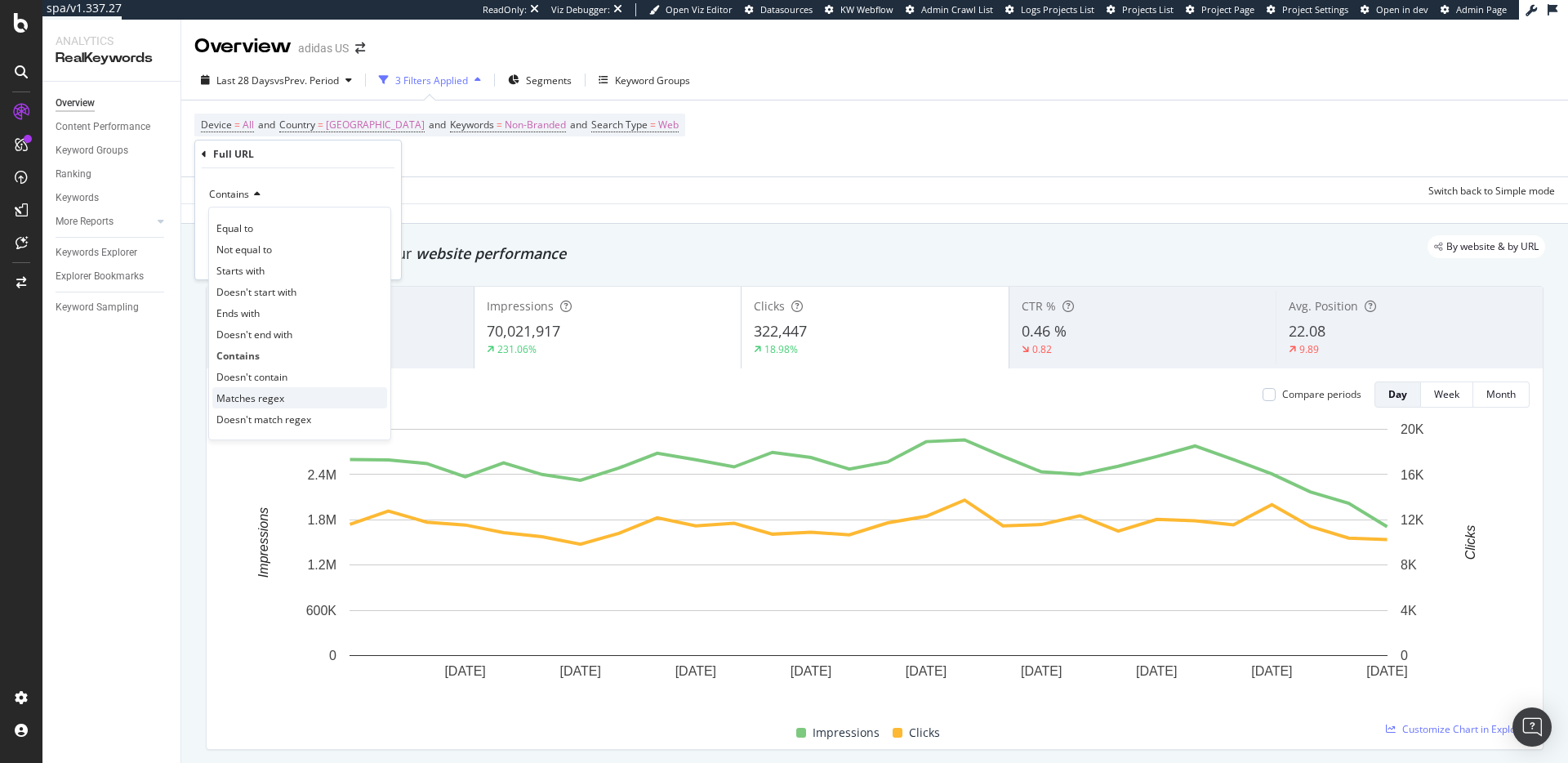
click at [266, 400] on span "Matches regex" at bounding box center [250, 398] width 68 height 14
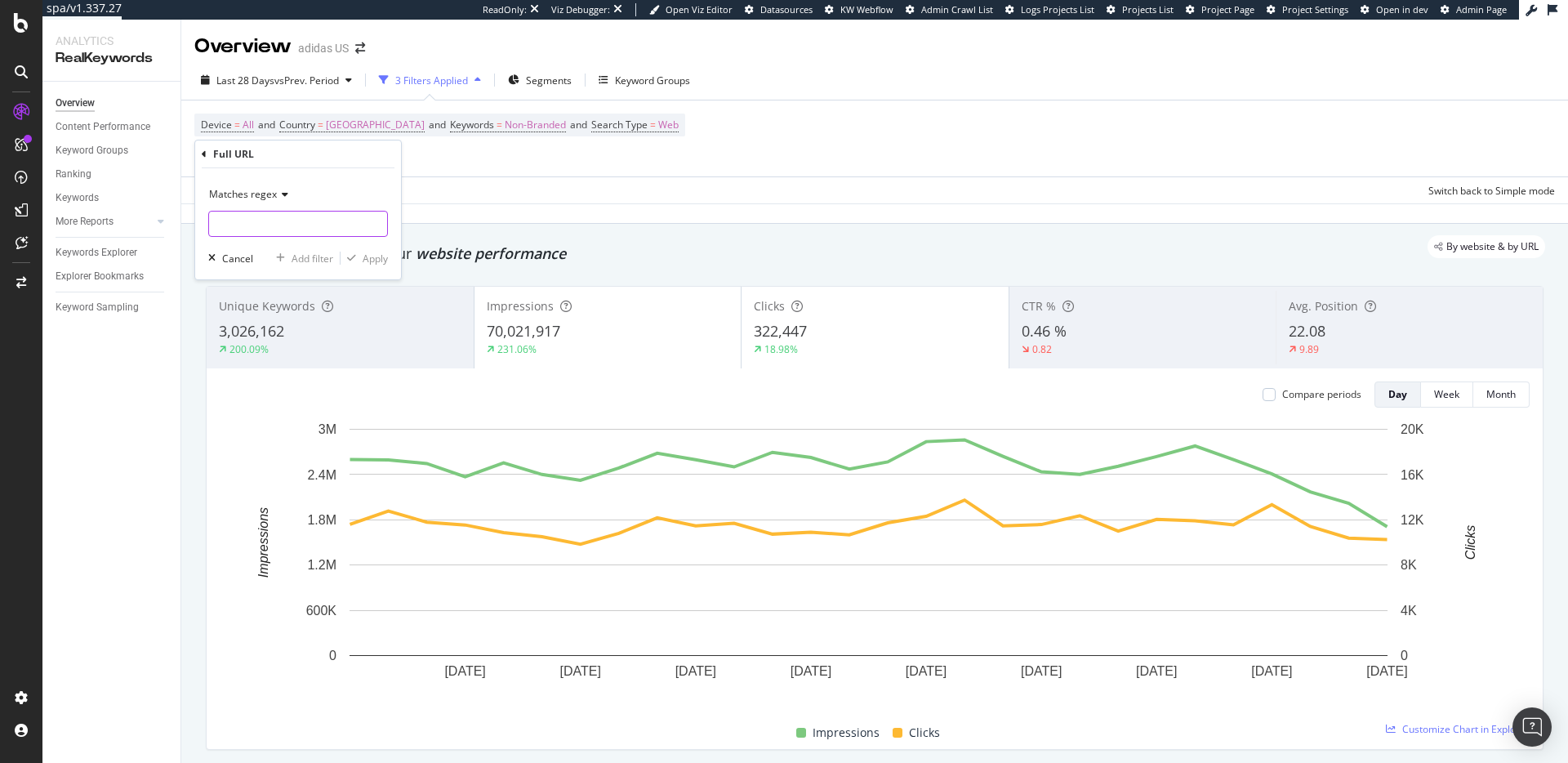
click at [260, 225] on input "text" at bounding box center [298, 223] width 178 height 26
paste input "(?i)\b(nba|all\s*star|march\s*madness|basketball\s*(shoes?|jerseys?|shorts?|soc…"
type input "(?i)\b(nba|all\s*star|march\s*madness|basketball\s*(shoes?|jerseys?|shorts?|soc…"
click at [228, 263] on div "Cancel" at bounding box center [238, 258] width 31 height 14
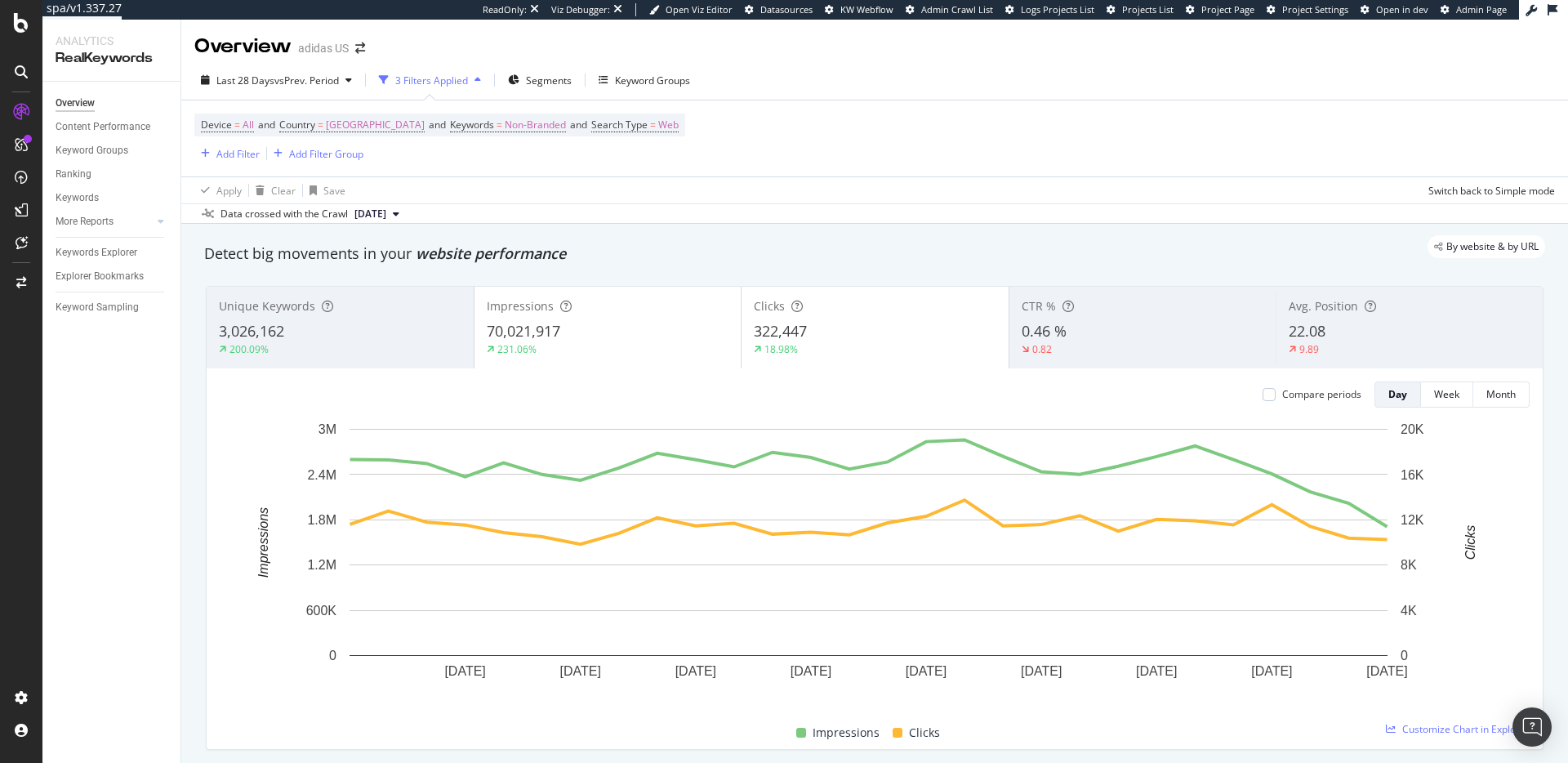
click at [566, 341] on div "70,021,917" at bounding box center [607, 331] width 243 height 21
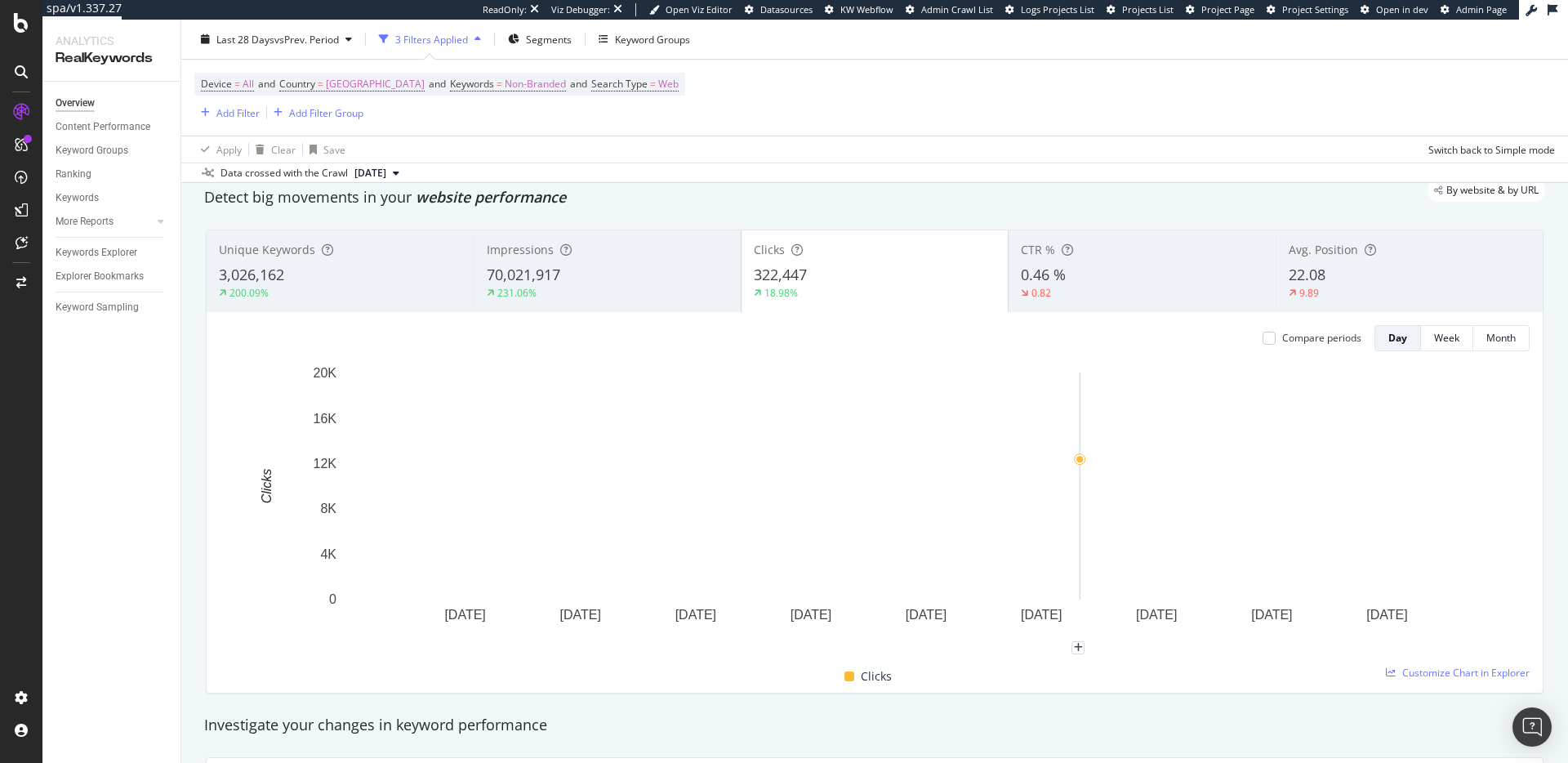
scroll to position [29, 0]
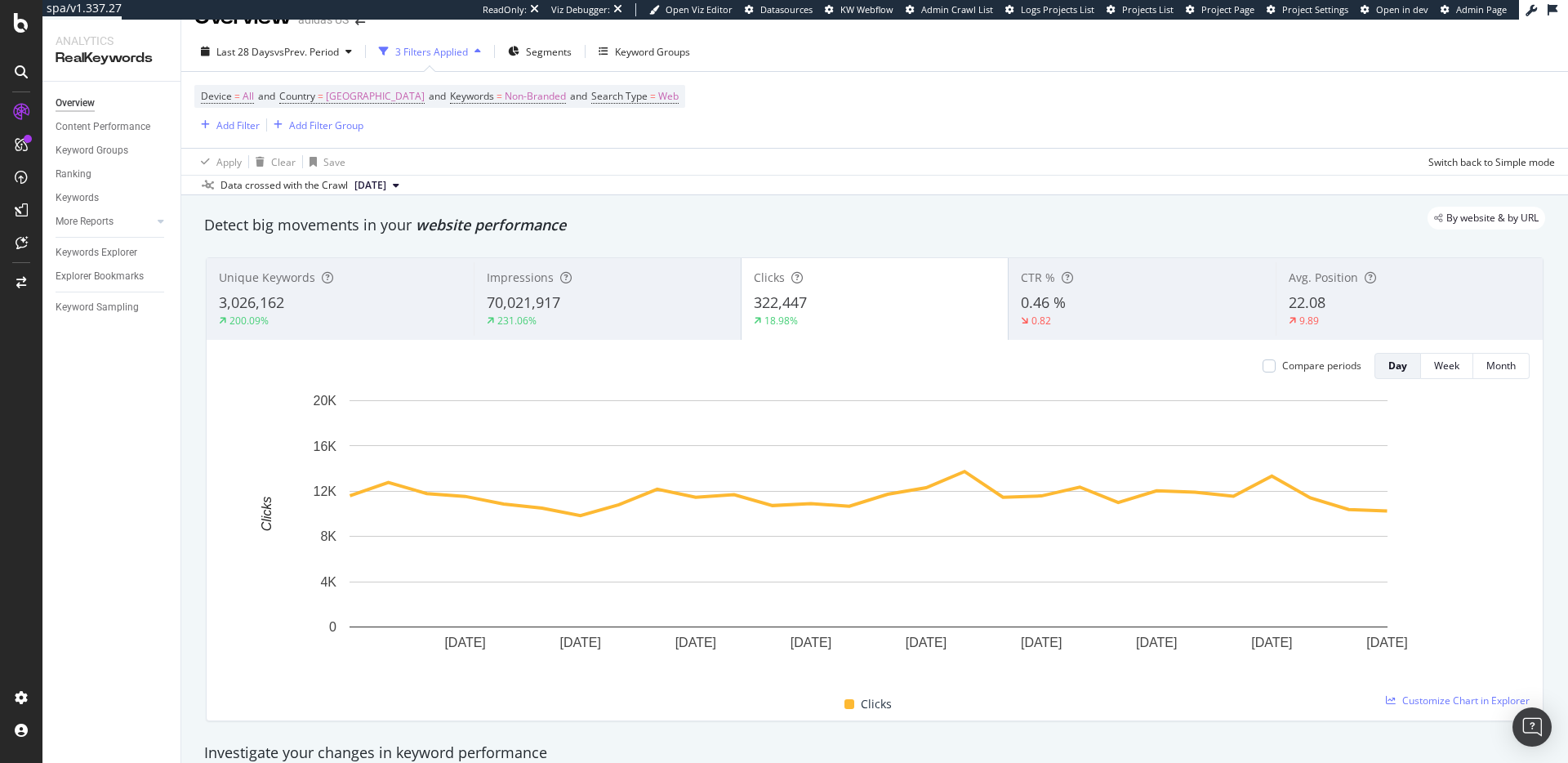
click at [595, 277] on div "Impressions" at bounding box center [607, 277] width 242 height 16
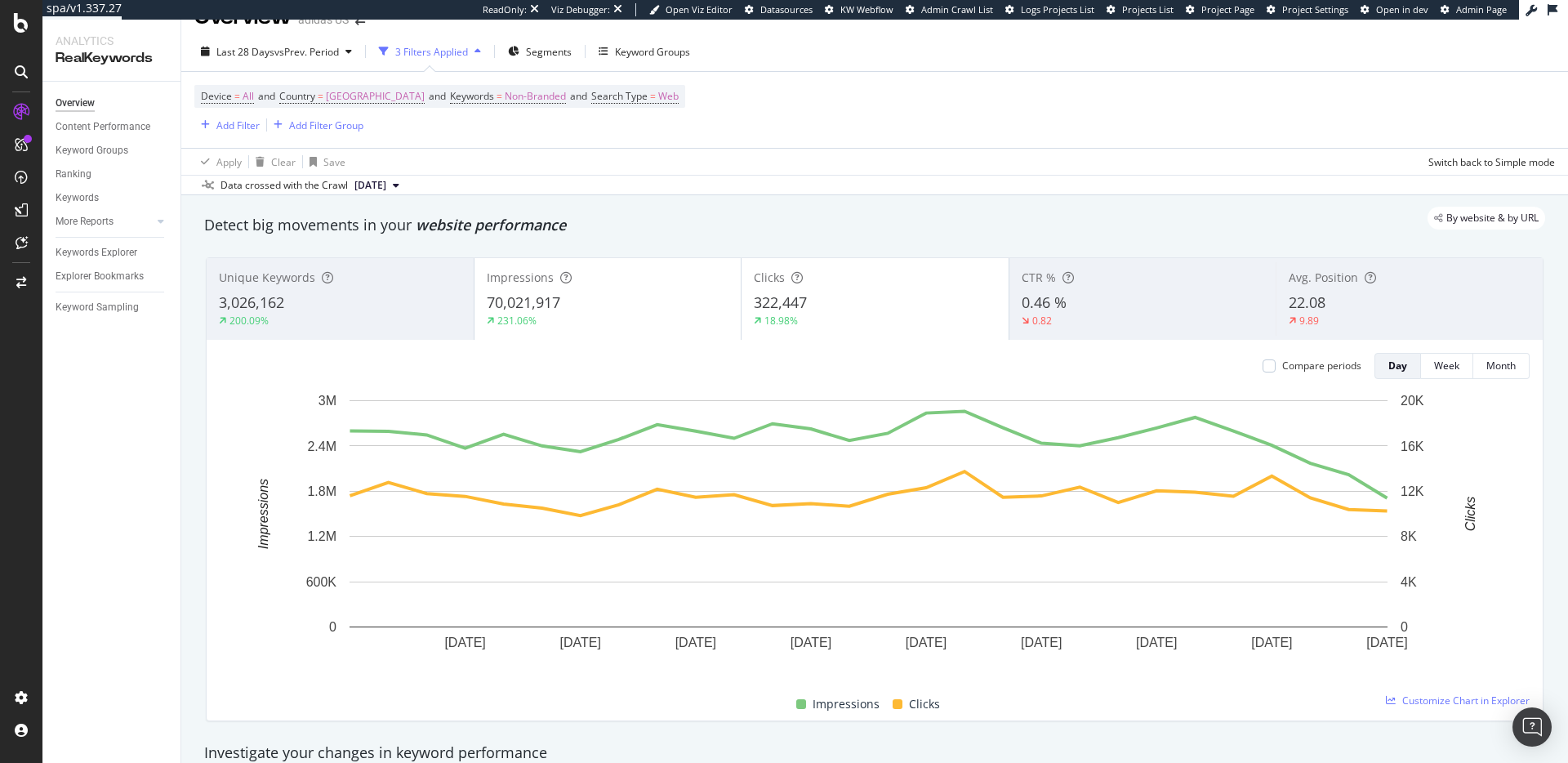
click at [783, 307] on span "322,447" at bounding box center [780, 302] width 53 height 19
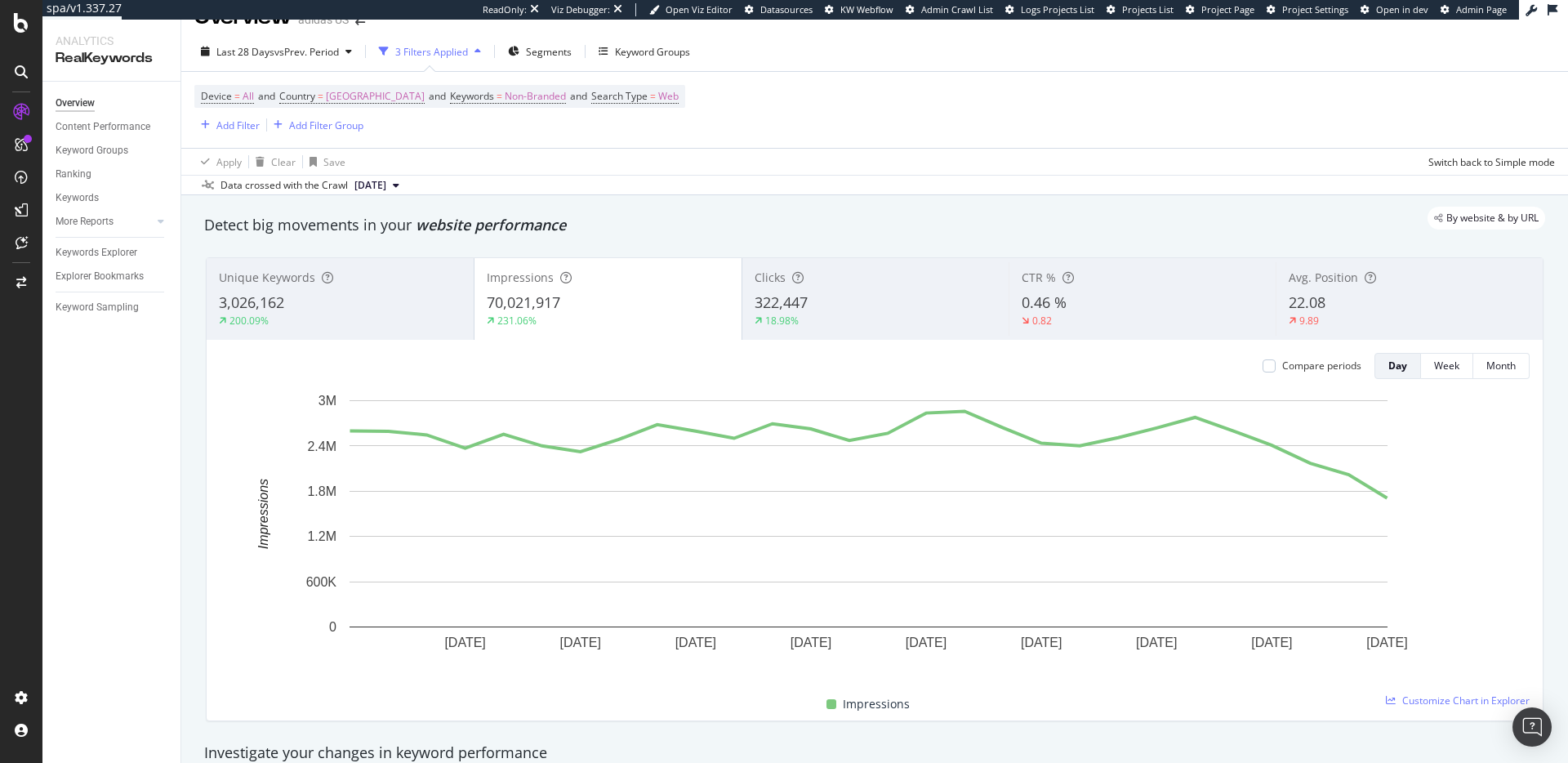
click at [821, 312] on div "322,447" at bounding box center [875, 303] width 243 height 21
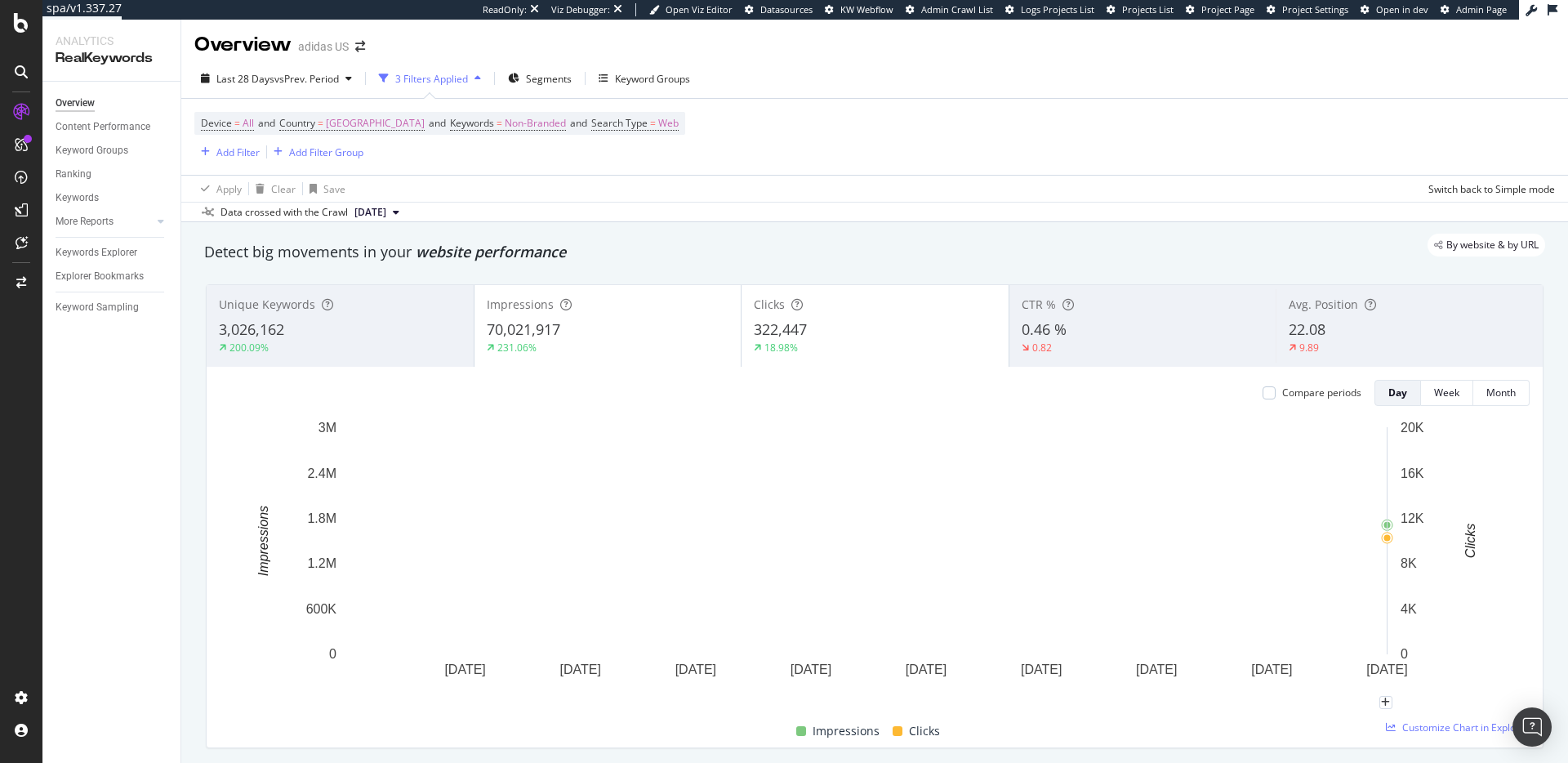
scroll to position [0, 0]
